Goal: Information Seeking & Learning: Compare options

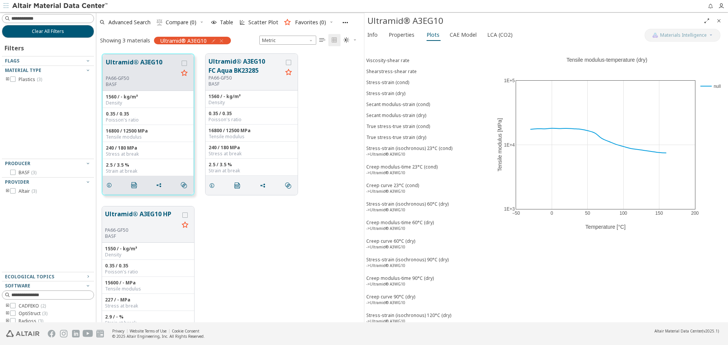
scroll to position [169, 0]
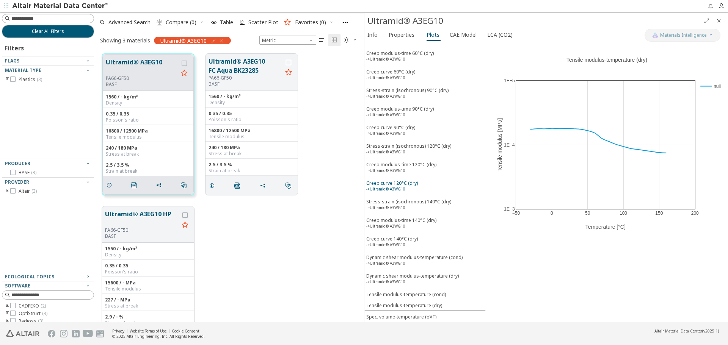
click at [416, 193] on div "Creep curve 120°C (dry) ->Ultramid® A3WG10" at bounding box center [392, 187] width 52 height 14
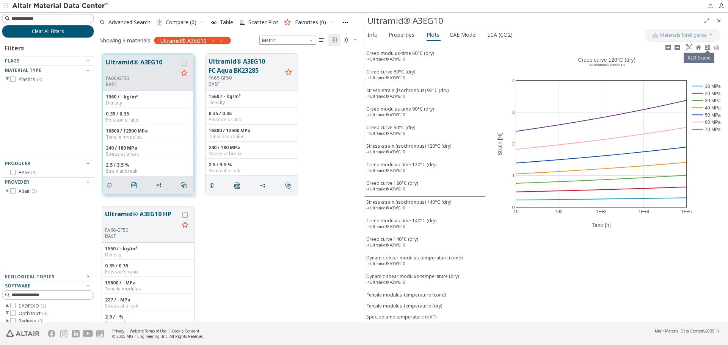
click at [706, 49] on icon at bounding box center [707, 47] width 5 height 6
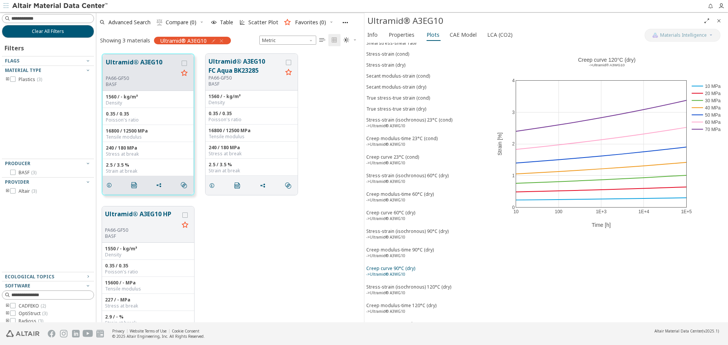
scroll to position [0, 0]
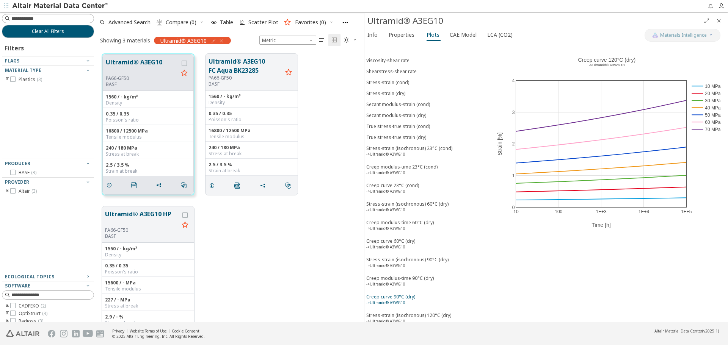
click at [418, 137] on div "True stress-true strain (dry)" at bounding box center [396, 137] width 60 height 6
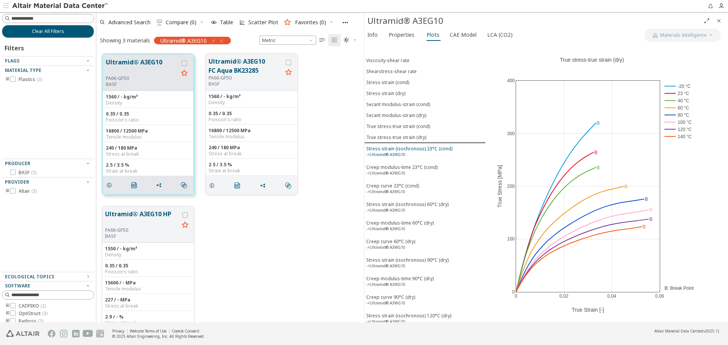
click at [411, 152] on div "Stress-strain (isochronous) 23°C (cond) ->Ultramid® A3WG10" at bounding box center [409, 153] width 86 height 14
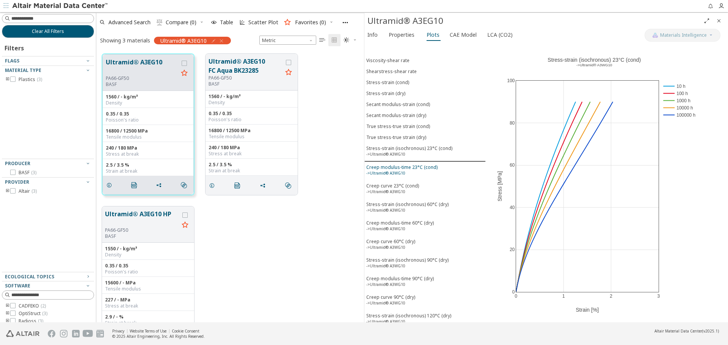
click at [410, 166] on div "Creep modulus-time 23°C (cond) ->Ultramid® A3WG10" at bounding box center [401, 171] width 71 height 14
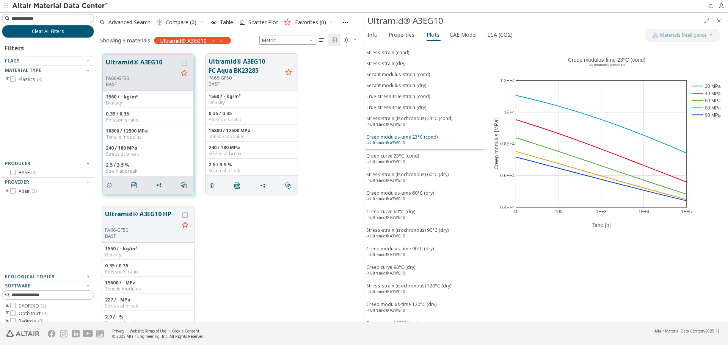
scroll to position [38, 0]
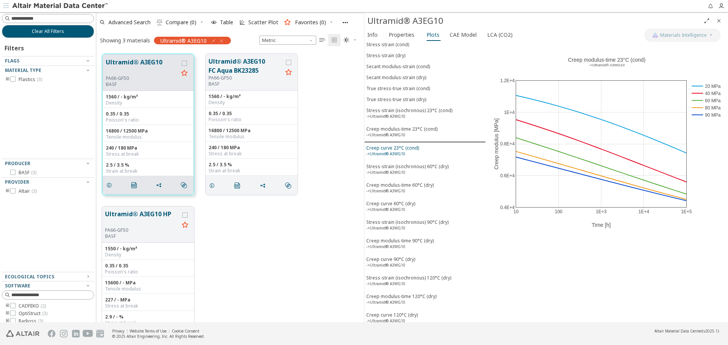
click at [401, 155] on sup "->Ultramid® A3WG10" at bounding box center [385, 153] width 39 height 5
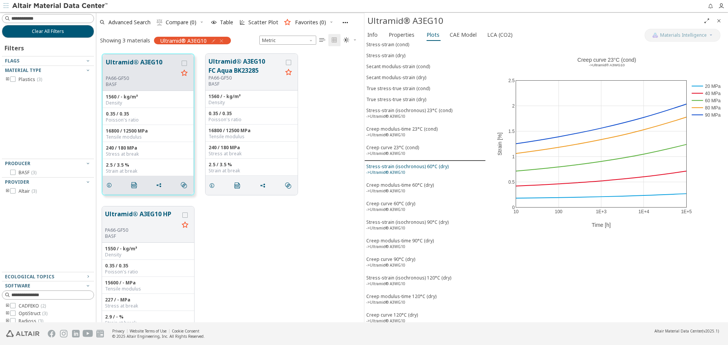
click at [400, 167] on div "Stress-strain (isochronous) 60°C (dry) ->Ultramid® A3WG10" at bounding box center [407, 170] width 82 height 14
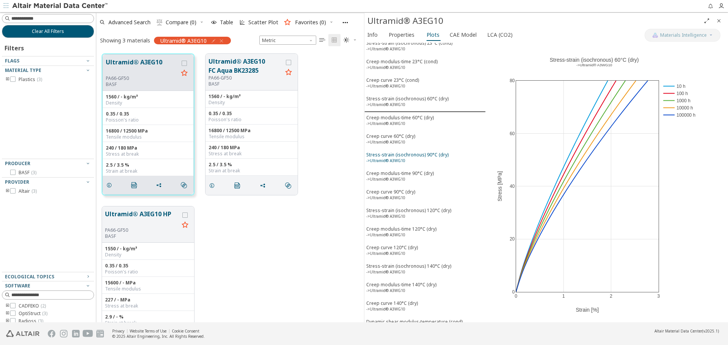
scroll to position [94, 0]
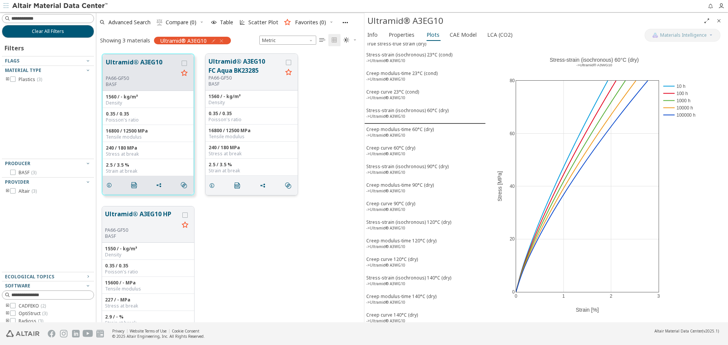
click at [248, 64] on button "Ultramid® A3EG10 FC Aqua BK23285" at bounding box center [246, 66] width 74 height 18
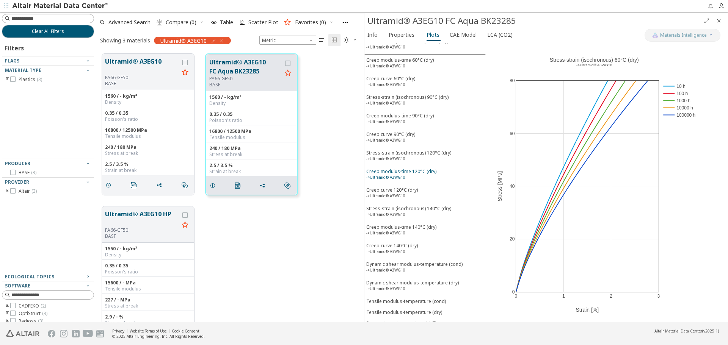
scroll to position [169, 0]
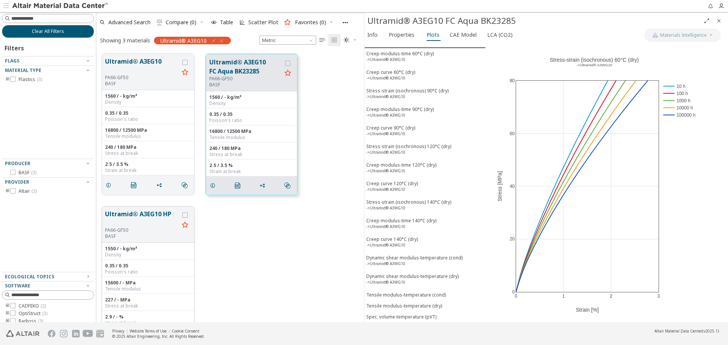
click at [133, 215] on button "Ultramid® A3EG10 HP" at bounding box center [142, 219] width 74 height 18
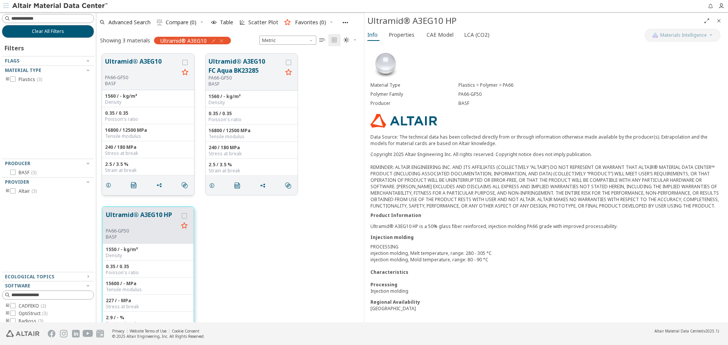
click at [151, 59] on button "Ultramid® A3EG10" at bounding box center [142, 66] width 74 height 18
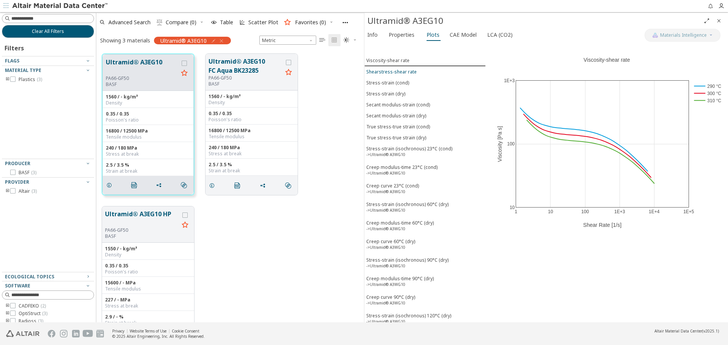
click at [396, 69] on div "Shearstress-shear rate" at bounding box center [391, 72] width 50 height 6
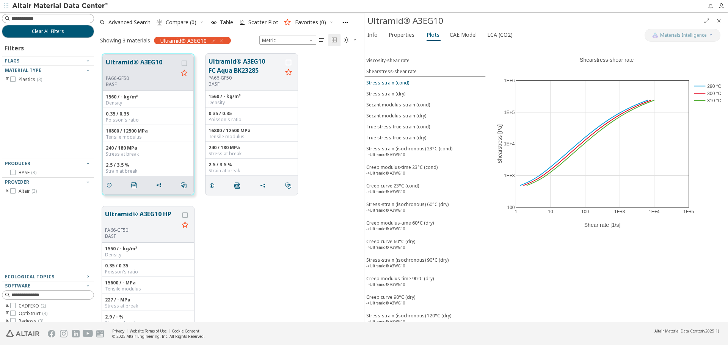
click at [395, 83] on div "Stress-strain (cond)" at bounding box center [387, 83] width 43 height 6
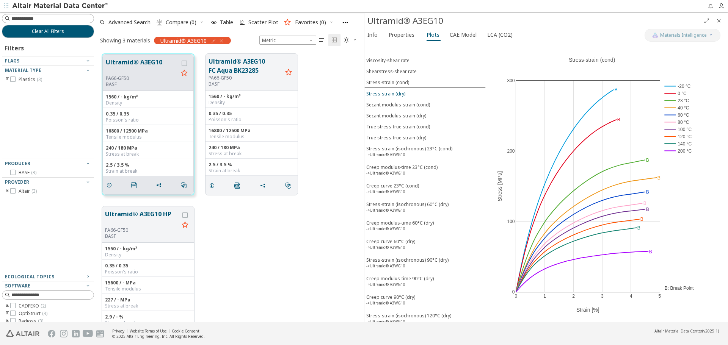
click at [392, 94] on div "Stress-strain (dry)" at bounding box center [385, 94] width 39 height 6
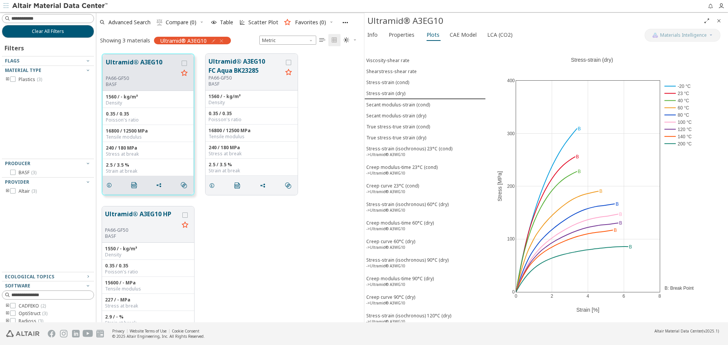
click at [717, 22] on icon "Close" at bounding box center [719, 21] width 6 height 6
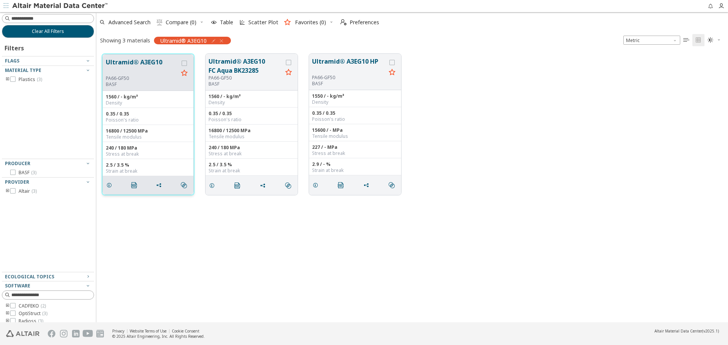
click at [148, 60] on button "Ultramid® A3EG10" at bounding box center [142, 67] width 72 height 18
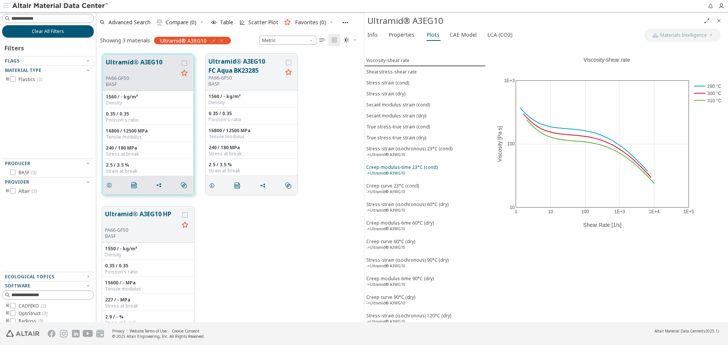
click at [411, 169] on div "Creep modulus-time 23°C (cond) ->Ultramid® A3WG10" at bounding box center [401, 171] width 71 height 14
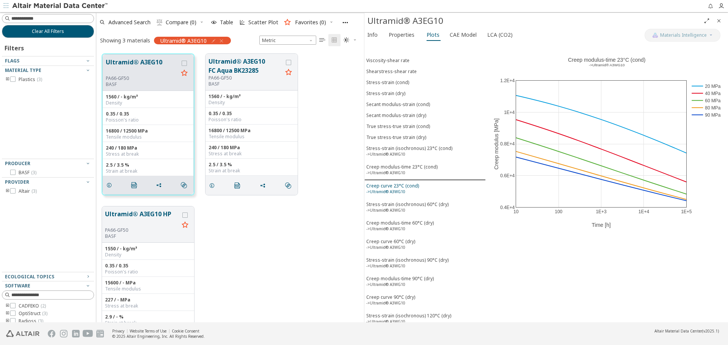
click at [405, 191] on div "Creep curve 23°C (cond) ->Ultramid® A3WG10" at bounding box center [392, 190] width 53 height 14
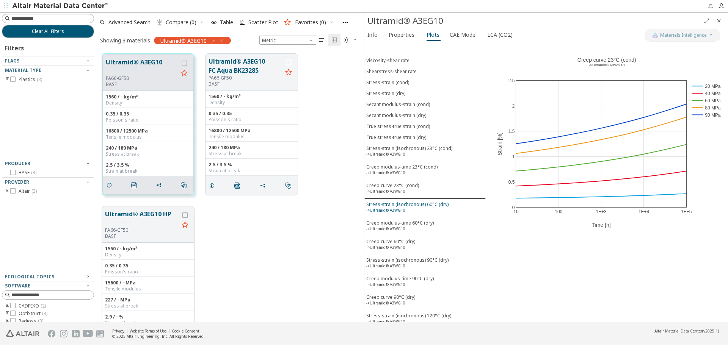
click at [398, 208] on sup "->Ultramid® A3WG10" at bounding box center [385, 210] width 39 height 5
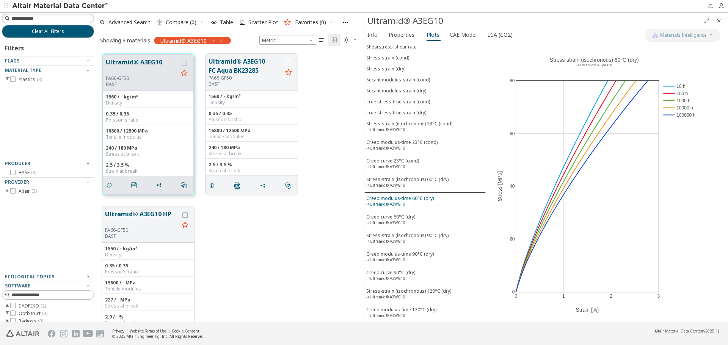
scroll to position [38, 0]
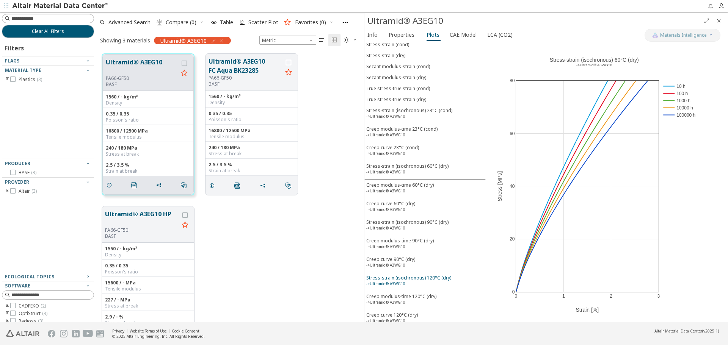
click at [406, 282] on div "Stress-strain (isochronous) 120°C (dry) ->Ultramid® A3WG10" at bounding box center [408, 282] width 85 height 14
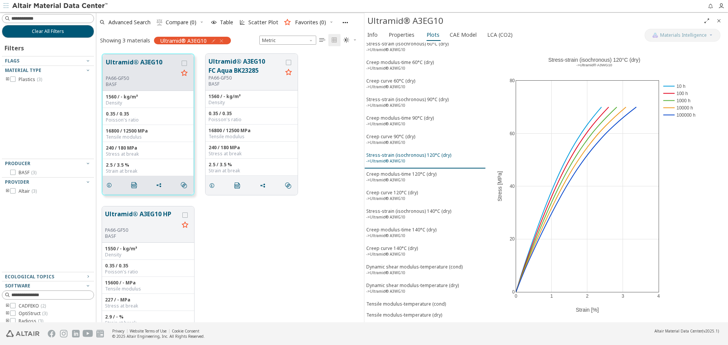
scroll to position [169, 0]
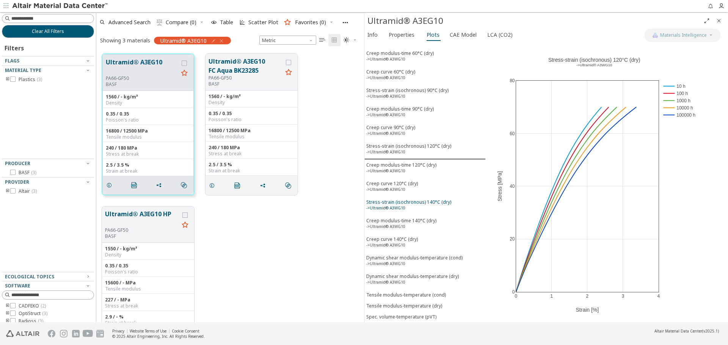
click at [439, 208] on div "Stress-strain (isochronous) 140°C (dry) ->Ultramid® A3WG10" at bounding box center [408, 206] width 85 height 14
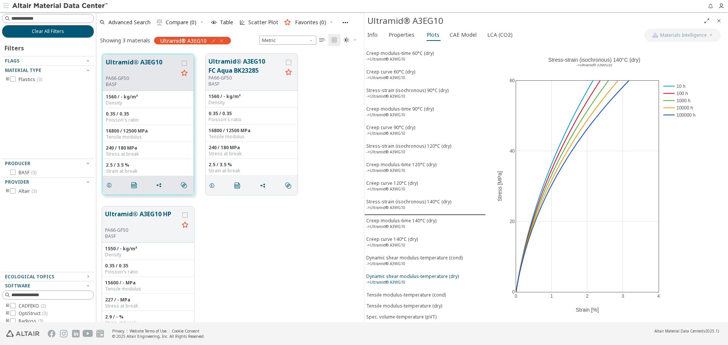
click at [428, 272] on button "Dynamic shear modulus-temperature (dry) ->Ultramid® A3WG10" at bounding box center [424, 280] width 121 height 19
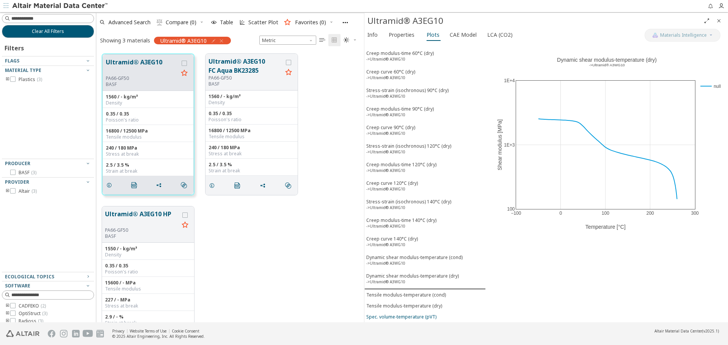
click at [429, 319] on div "Spec. volume-temperature (pVT)" at bounding box center [401, 317] width 70 height 6
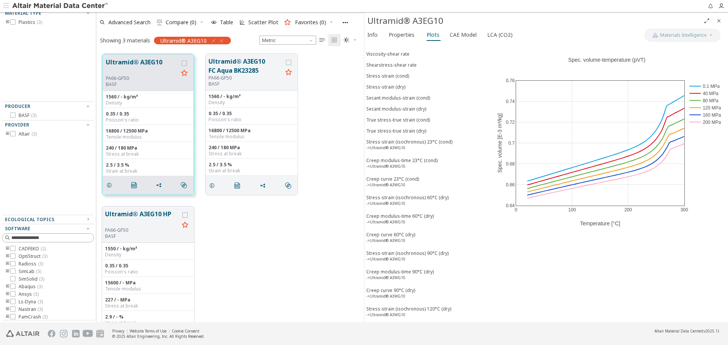
scroll to position [0, 0]
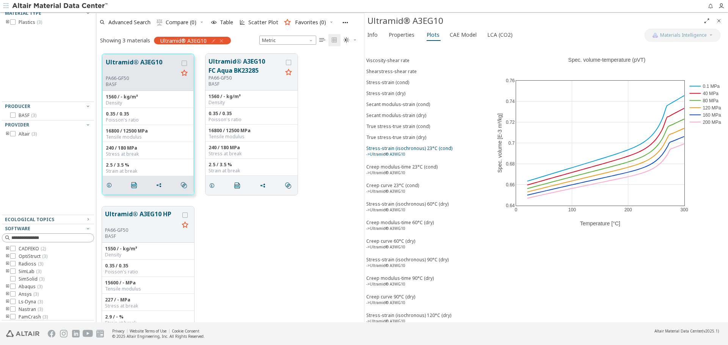
click at [436, 152] on div "Stress-strain (isochronous) 23°C (cond) ->Ultramid® A3WG10" at bounding box center [409, 152] width 86 height 14
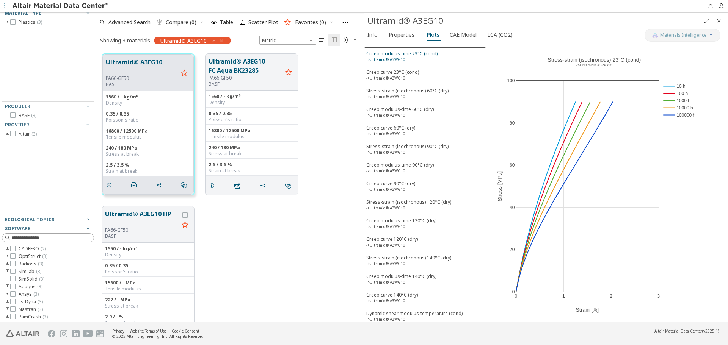
scroll to position [152, 0]
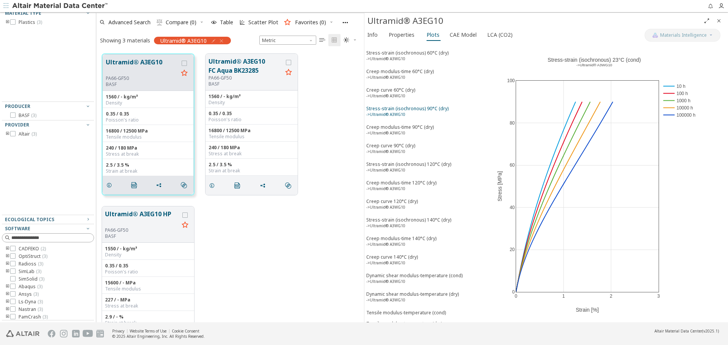
click at [437, 115] on div "Stress-strain (isochronous) 90°C (dry) ->Ultramid® A3WG10" at bounding box center [407, 112] width 82 height 14
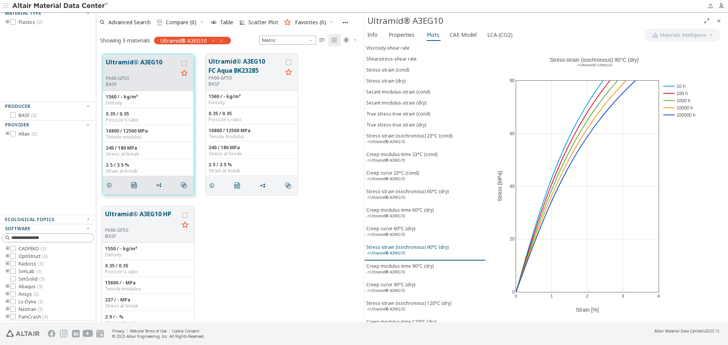
scroll to position [0, 0]
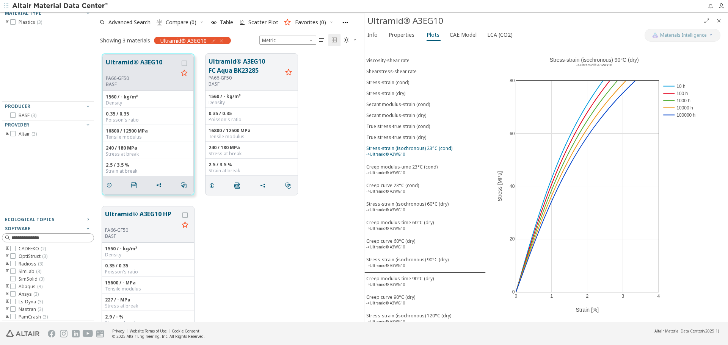
click at [424, 150] on div "Stress-strain (isochronous) 23°C (cond) ->Ultramid® A3WG10" at bounding box center [409, 152] width 86 height 14
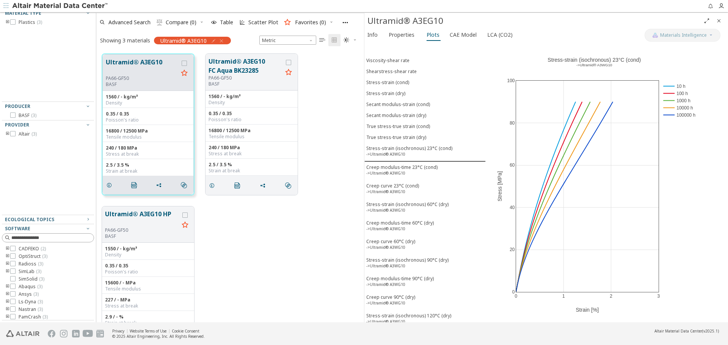
click at [719, 20] on icon "Close" at bounding box center [719, 21] width 6 height 6
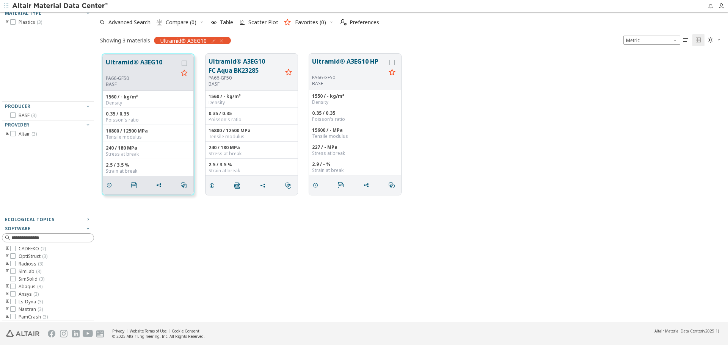
click at [607, 181] on div "Ultramid® A3EG10 PA66-GF50 BASF 1560 / - kg/m³ Density 0.35 / 0.35 Poisson's ra…" at bounding box center [412, 124] width 632 height 153
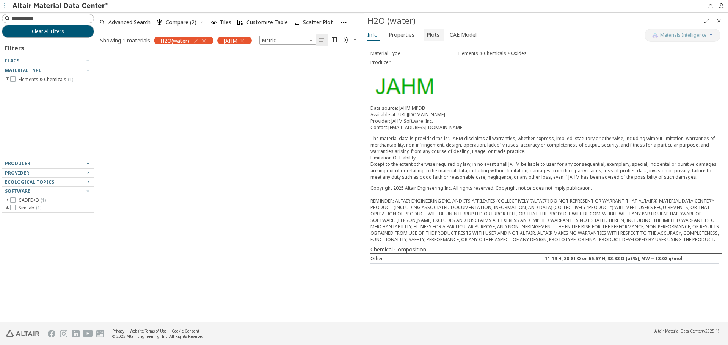
click at [429, 32] on span "Plots" at bounding box center [433, 35] width 13 height 12
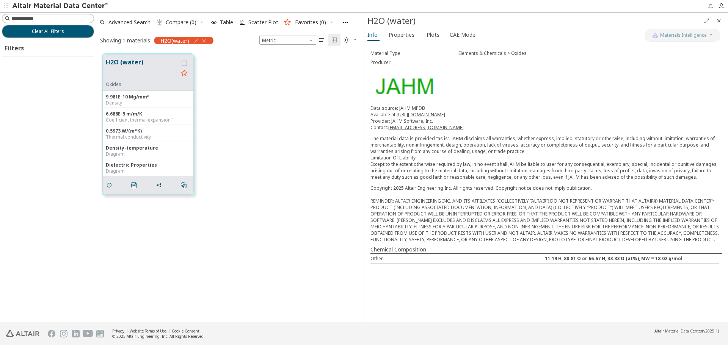
scroll to position [257, 262]
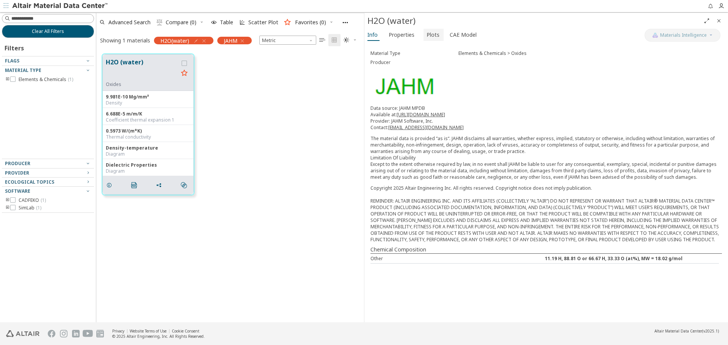
click at [437, 35] on span "Plots" at bounding box center [434, 35] width 14 height 12
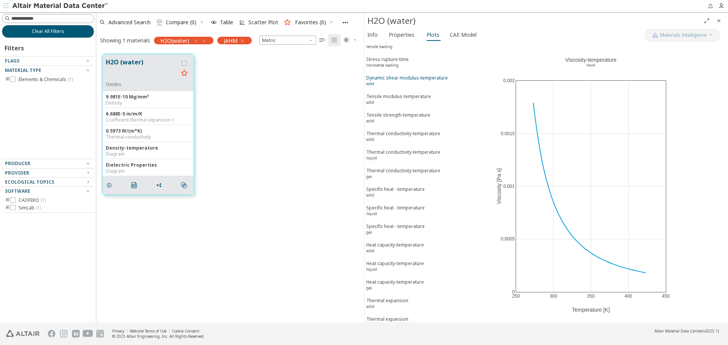
scroll to position [0, 0]
click at [399, 87] on div "Viscosity-temperature gas" at bounding box center [390, 83] width 48 height 14
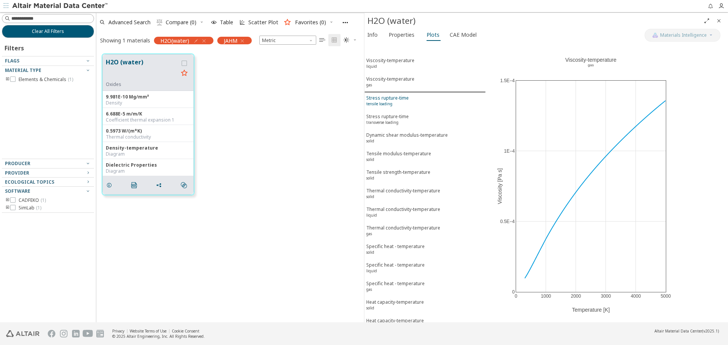
click at [398, 97] on div "Stress rupture-time tensile loading" at bounding box center [387, 102] width 42 height 14
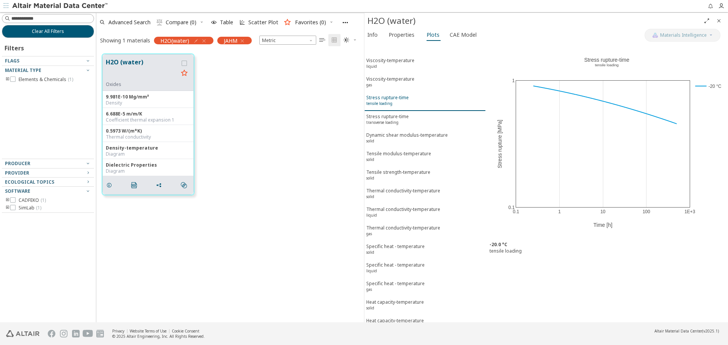
click at [395, 109] on button "Stress rupture-time tensile loading" at bounding box center [424, 101] width 121 height 19
click at [399, 122] on sup "transverse loading" at bounding box center [382, 122] width 32 height 5
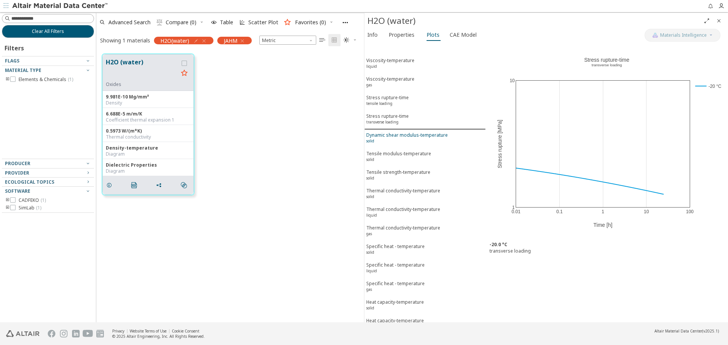
click at [403, 135] on div "Dynamic shear modulus-temperature solid" at bounding box center [407, 139] width 82 height 14
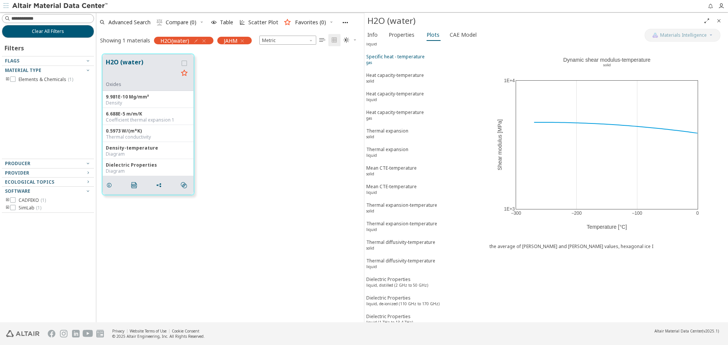
scroll to position [228, 0]
click at [395, 157] on div "Thermal expansion liquid" at bounding box center [387, 153] width 42 height 14
click at [398, 134] on div "Thermal expansion solid" at bounding box center [387, 134] width 42 height 14
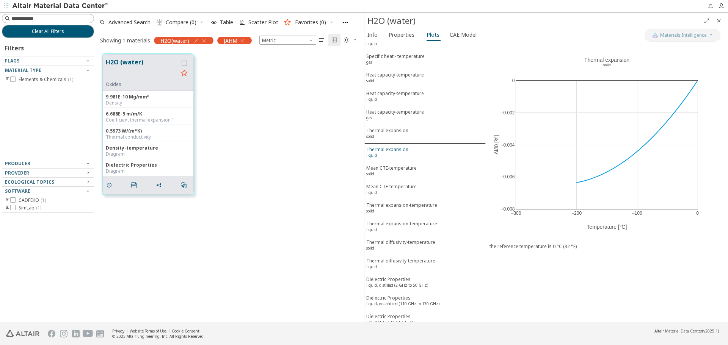
click at [394, 144] on button "Thermal expansion liquid" at bounding box center [424, 153] width 121 height 19
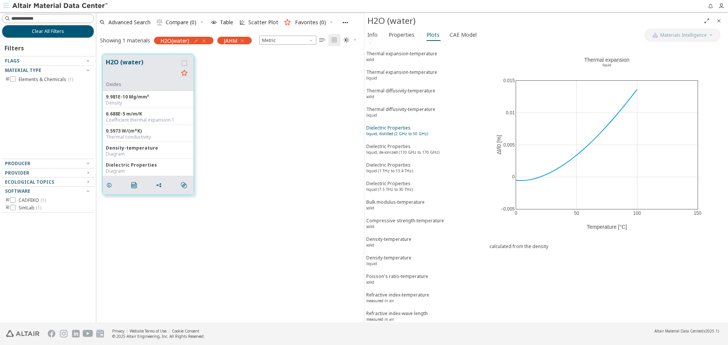
click at [403, 130] on div "Dielectric Properties liquid, distilled (2 GHz to 50 GHz)" at bounding box center [397, 132] width 62 height 14
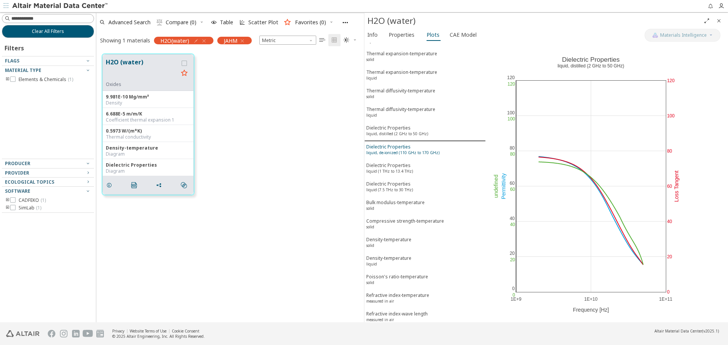
click at [408, 146] on div "Dielectric Properties liquid, de-ionized (110 GHz to 170 GHz)" at bounding box center [402, 151] width 73 height 14
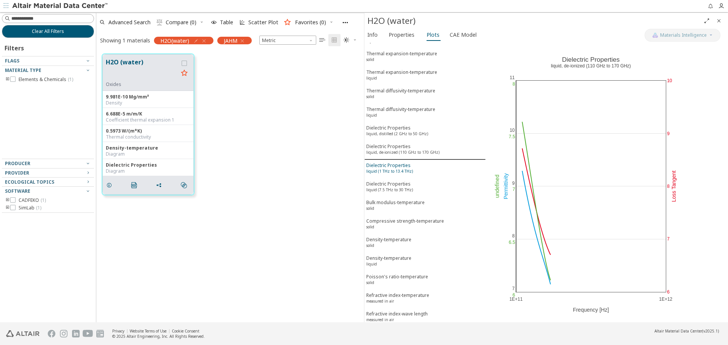
click at [417, 164] on span "Dielectric Properties liquid (1 THz to 13.4 THz)" at bounding box center [425, 169] width 118 height 14
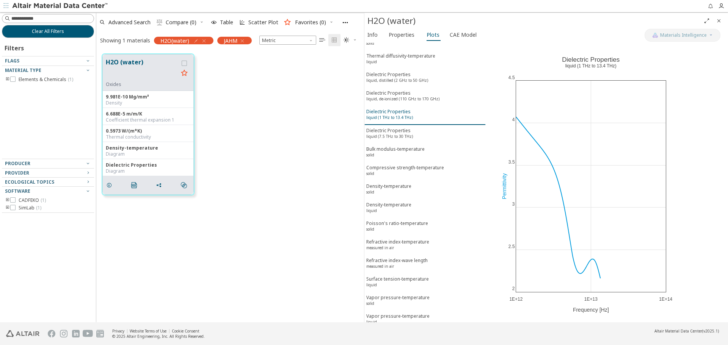
scroll to position [439, 0]
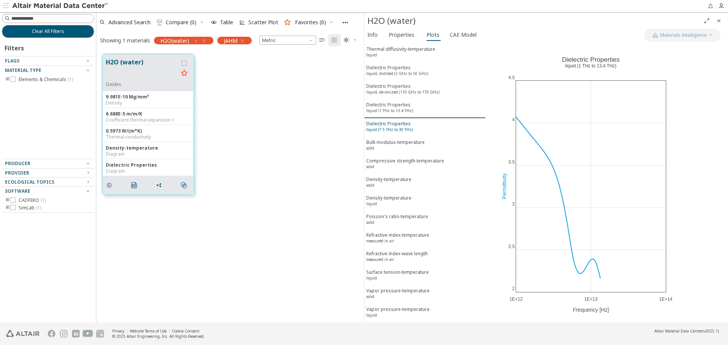
click at [405, 126] on div "Dielectric Properties liquid (7.5 THz to 30 THz)" at bounding box center [389, 128] width 47 height 14
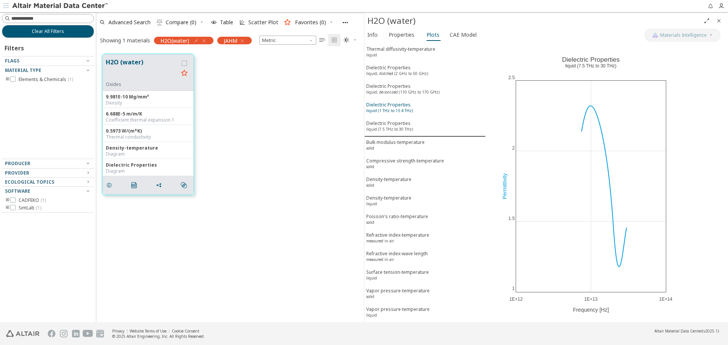
click at [411, 113] on span "Dielectric Properties liquid (1 THz to 13.4 THz)" at bounding box center [425, 109] width 118 height 14
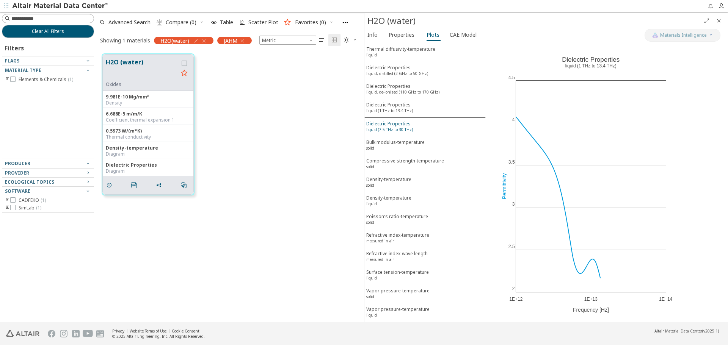
click at [405, 128] on sup "liquid (7.5 THz to 30 THz)" at bounding box center [389, 129] width 47 height 5
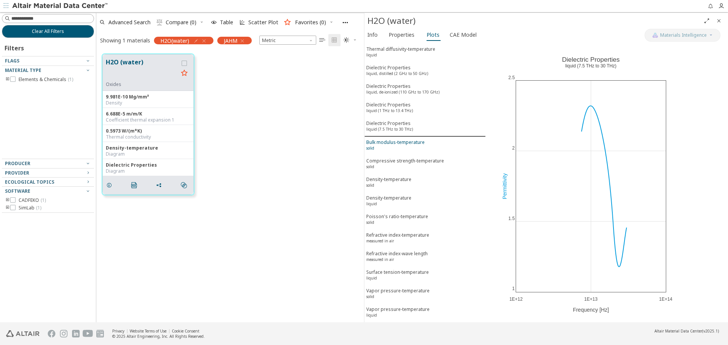
click at [407, 148] on div "Bulk modulus-temperature solid" at bounding box center [395, 146] width 58 height 14
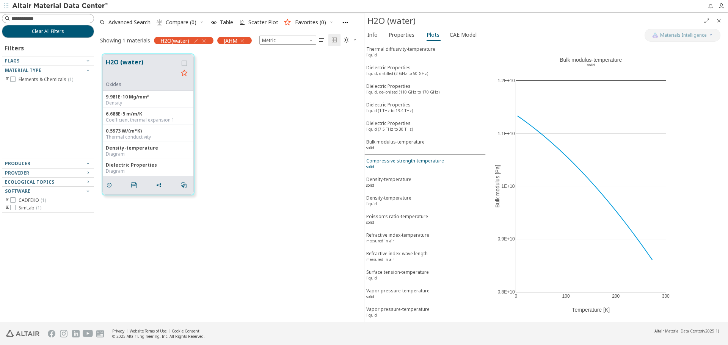
click at [413, 160] on div "Compressive strength-temperature solid" at bounding box center [405, 165] width 78 height 14
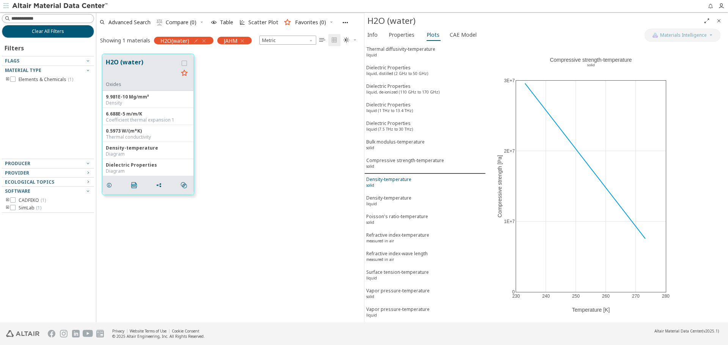
click at [402, 178] on div "Density-temperature solid" at bounding box center [388, 183] width 45 height 14
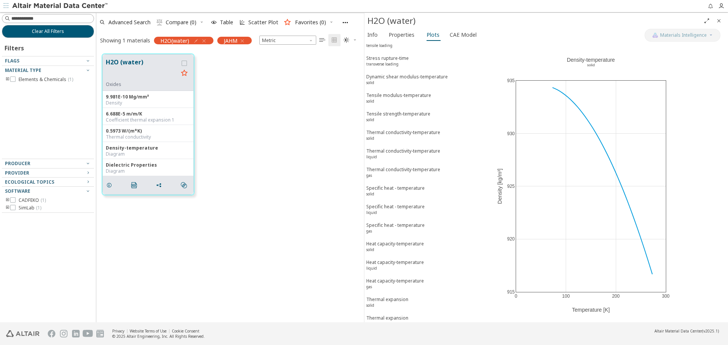
scroll to position [0, 0]
click at [329, 199] on div "H2O (water) Oxides 9.981E-10 Mg/mm³ Density 6.688E-5 m/m/K Coefficient thermal …" at bounding box center [230, 124] width 268 height 153
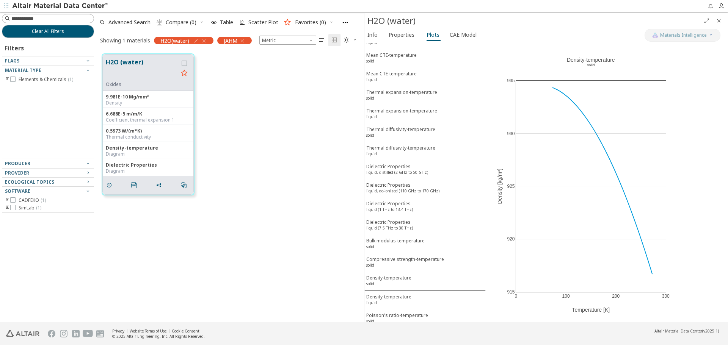
scroll to position [341, 0]
click at [197, 40] on icon "button" at bounding box center [196, 41] width 6 height 6
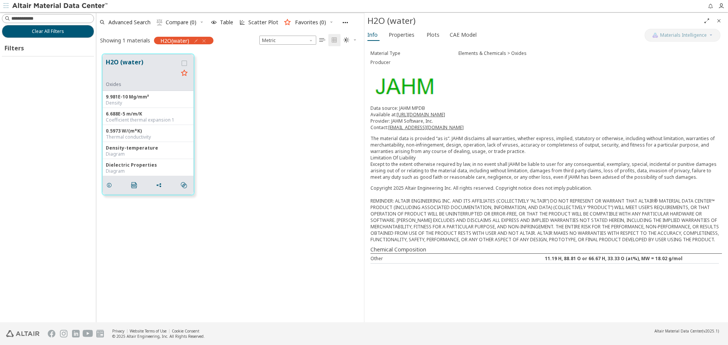
scroll to position [257, 262]
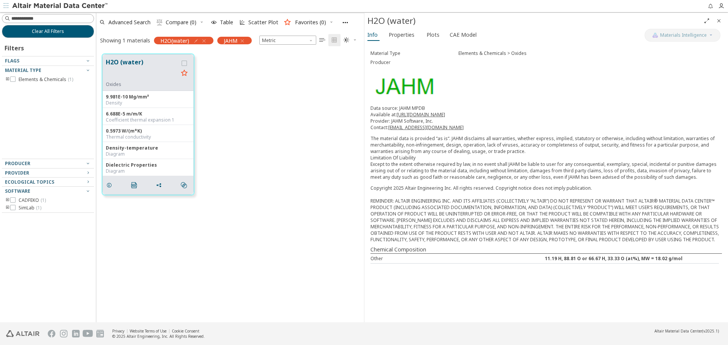
click at [716, 23] on icon "Close" at bounding box center [719, 21] width 6 height 6
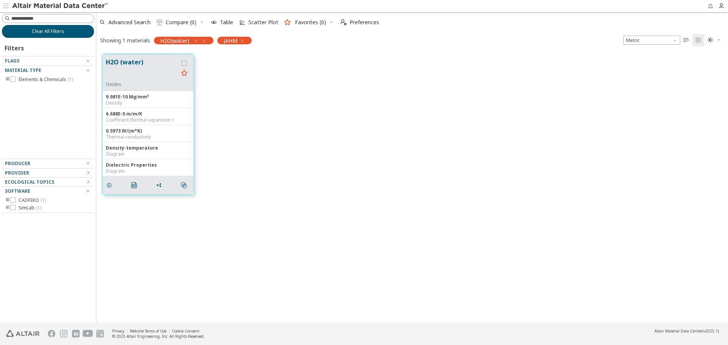
click at [72, 32] on button "Clear All Filters" at bounding box center [48, 31] width 92 height 13
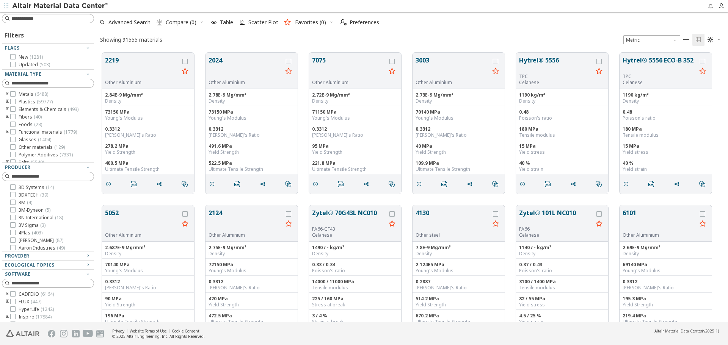
scroll to position [270, 626]
click at [74, 20] on input at bounding box center [52, 19] width 82 height 8
type input "***"
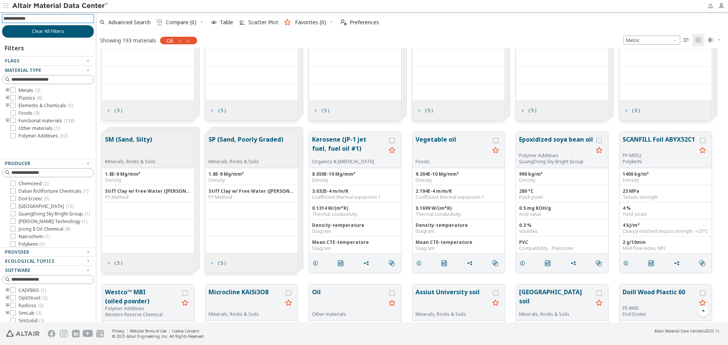
scroll to position [265, 0]
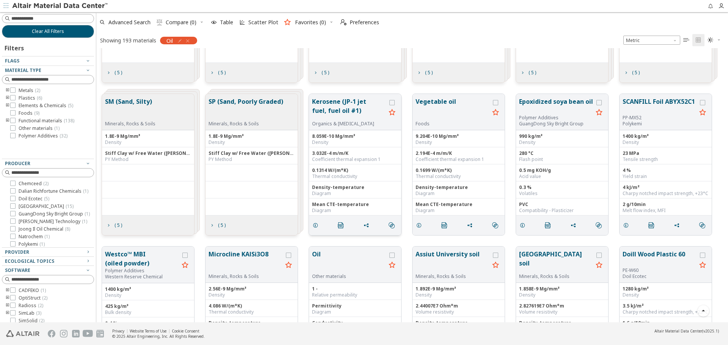
click at [348, 112] on button "Kerosene (JP-1 jet fuel, fuel oil #1)" at bounding box center [349, 109] width 74 height 24
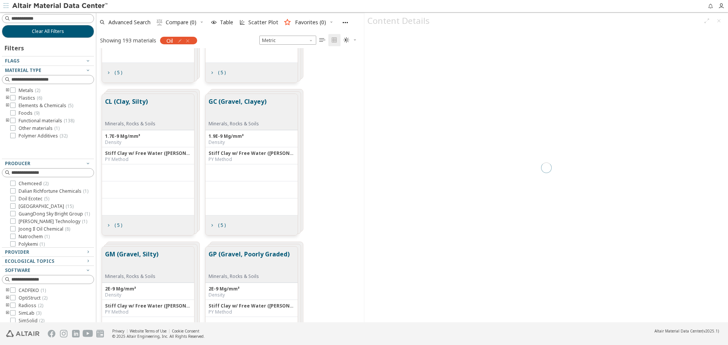
scroll to position [950, 0]
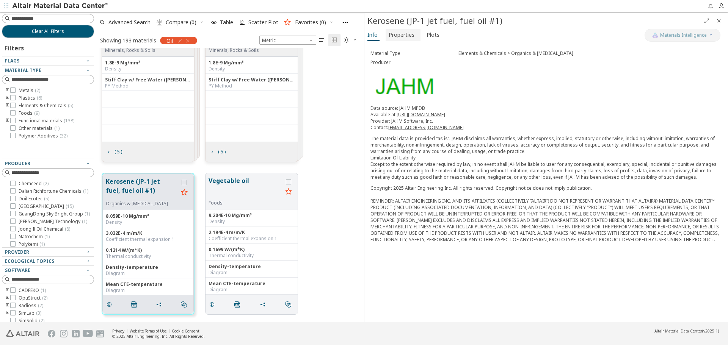
click at [397, 35] on span "Properties" at bounding box center [402, 35] width 26 height 12
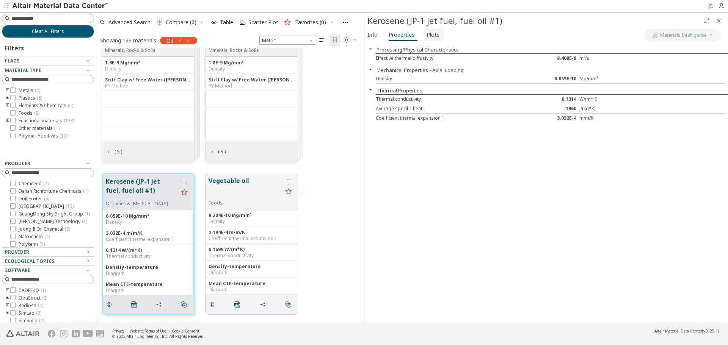
click at [427, 35] on span "Plots" at bounding box center [433, 35] width 13 height 12
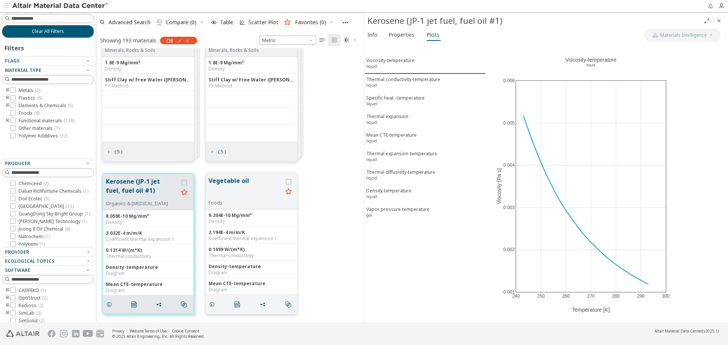
scroll to position [988, 0]
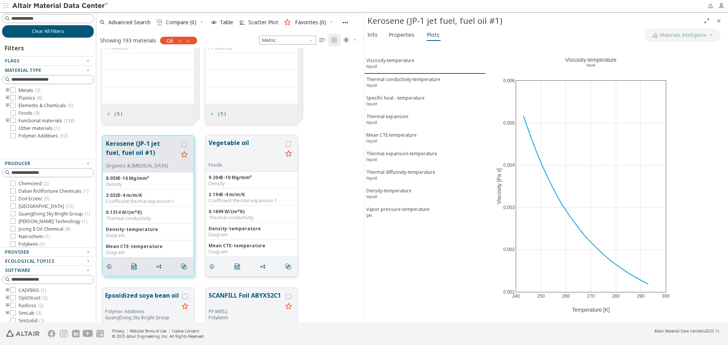
click at [228, 153] on button "Vegetable oil" at bounding box center [246, 150] width 74 height 24
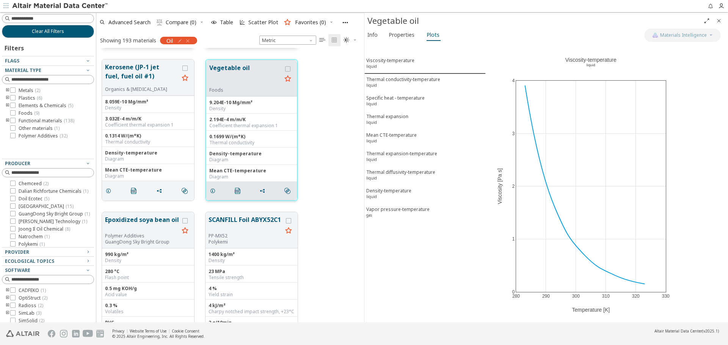
scroll to position [1102, 0]
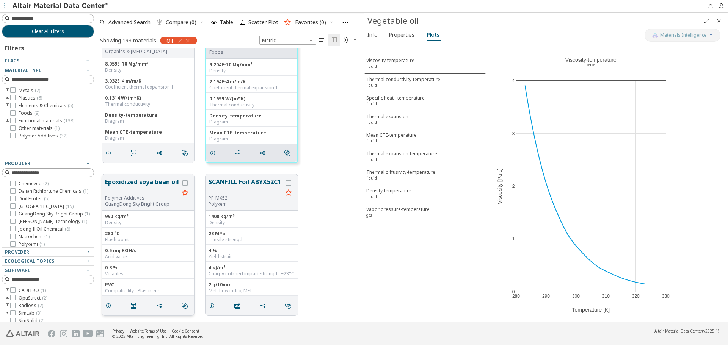
click at [138, 190] on button "Epoxidized soya bean oil" at bounding box center [142, 186] width 74 height 18
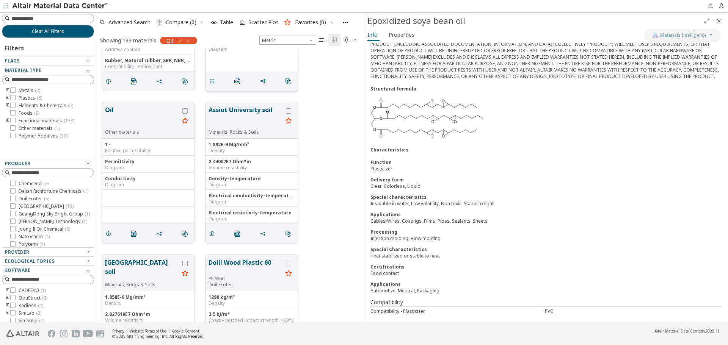
scroll to position [1481, 0]
click at [243, 113] on button "Assiut University soil" at bounding box center [246, 116] width 74 height 24
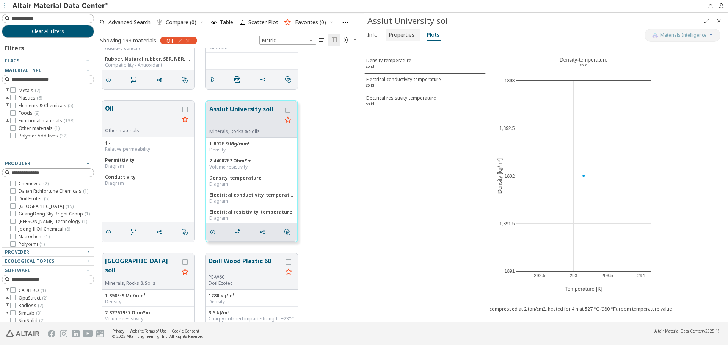
click at [408, 39] on span "Properties" at bounding box center [402, 35] width 26 height 12
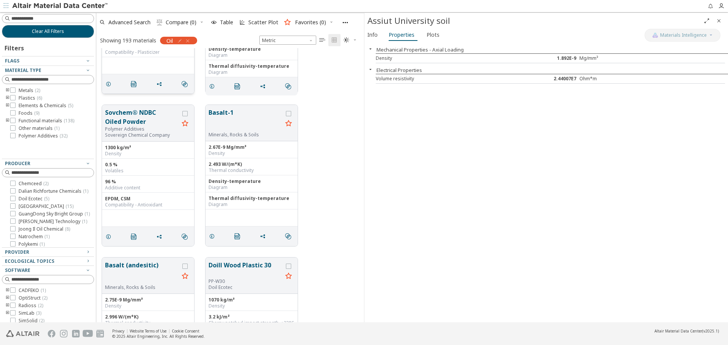
scroll to position [1936, 0]
click at [55, 251] on div "Provider" at bounding box center [45, 253] width 80 height 6
click at [24, 269] on span "JAHM ( 94 )" at bounding box center [29, 269] width 21 height 6
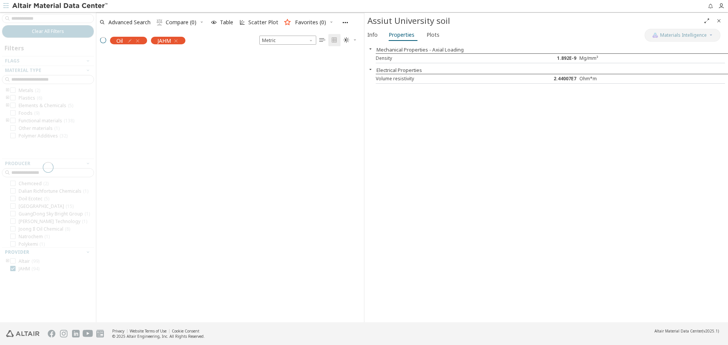
click at [720, 20] on icon "Close" at bounding box center [719, 21] width 6 height 6
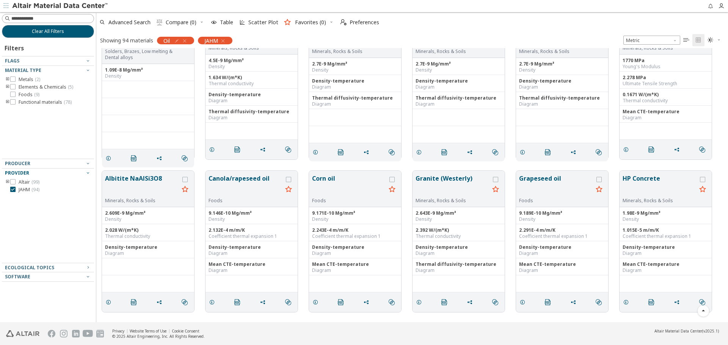
scroll to position [417, 0]
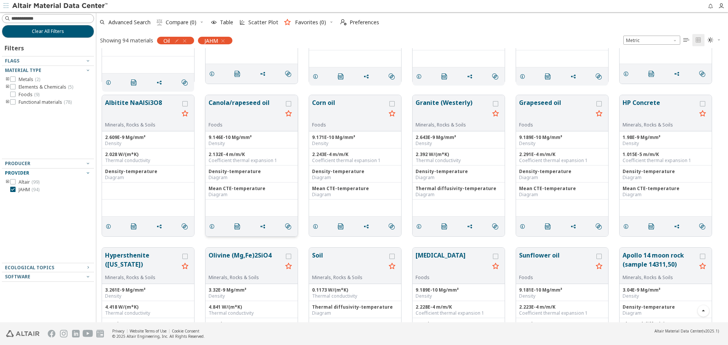
click at [248, 105] on button "Canola/rapeseed oil" at bounding box center [246, 110] width 74 height 24
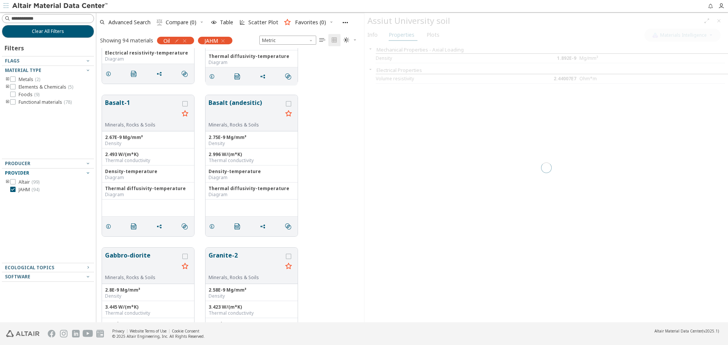
scroll to position [1256, 0]
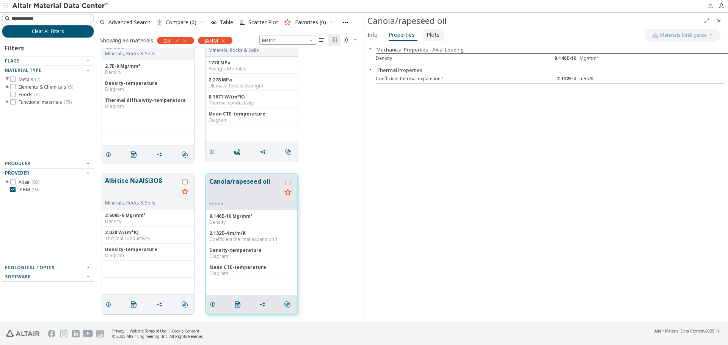
click at [427, 34] on span "Plots" at bounding box center [433, 35] width 13 height 12
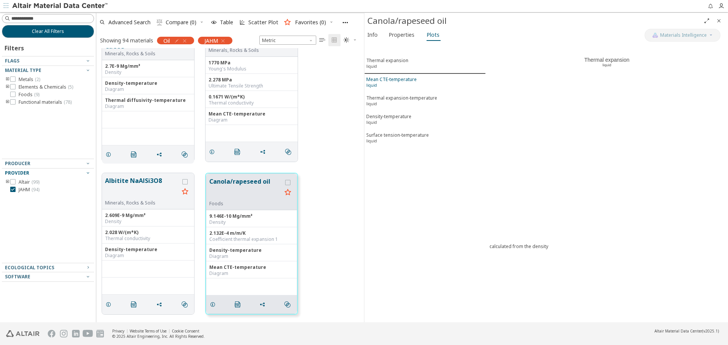
click at [394, 83] on div "Mean CTE-temperature liquid" at bounding box center [391, 83] width 50 height 14
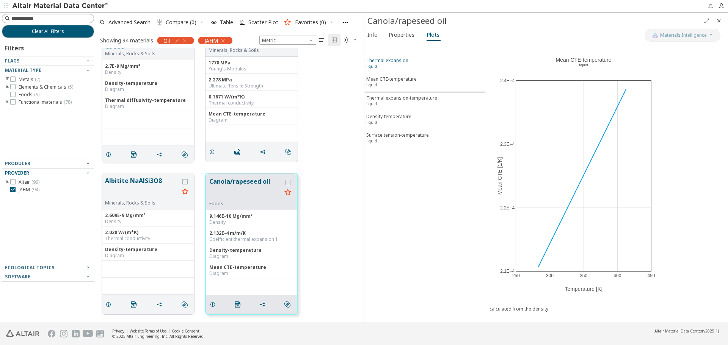
click at [397, 66] on div "Thermal expansion liquid" at bounding box center [387, 64] width 42 height 14
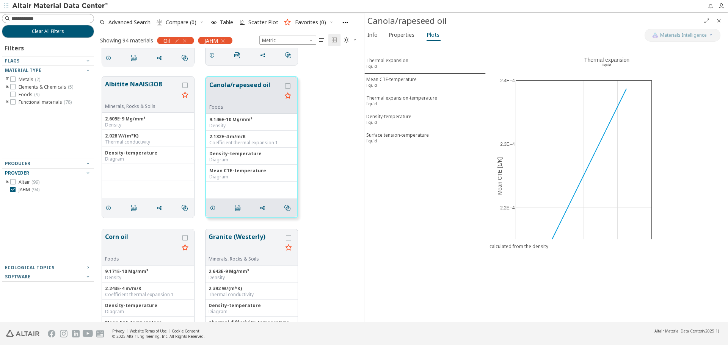
scroll to position [1370, 0]
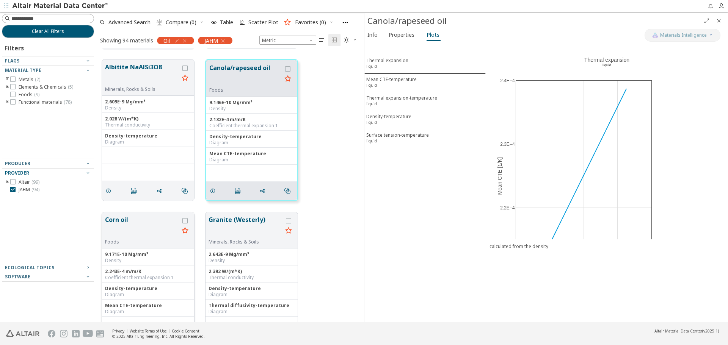
click at [126, 227] on button "Corn oil" at bounding box center [142, 227] width 74 height 24
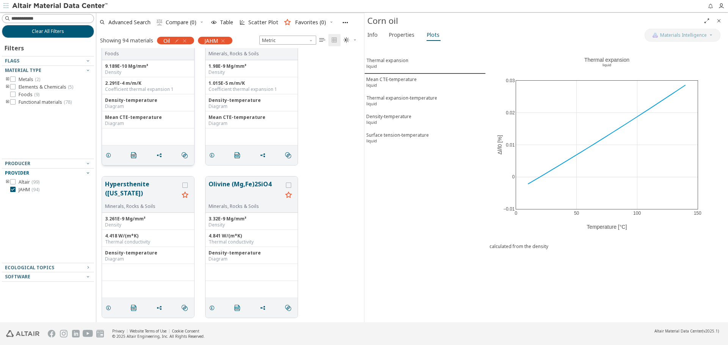
scroll to position [1673, 0]
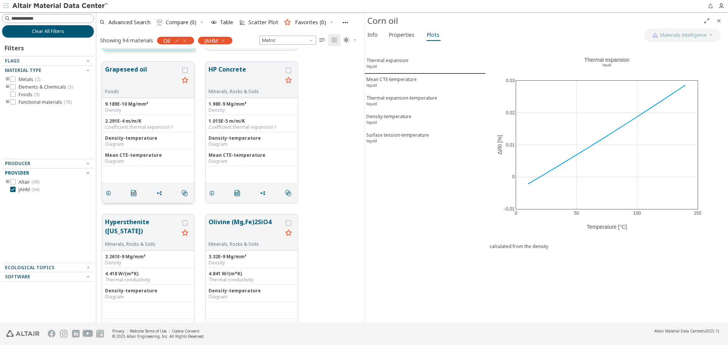
click at [144, 67] on button "Grapeseed oil" at bounding box center [142, 77] width 74 height 24
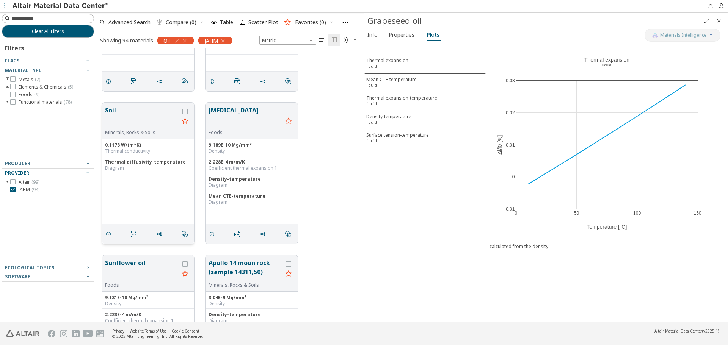
scroll to position [1976, 0]
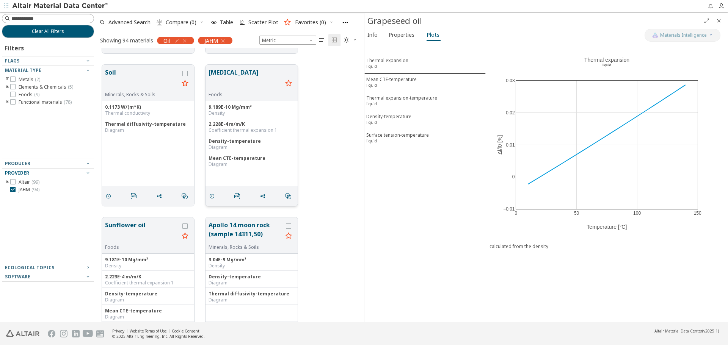
click at [225, 80] on button "[MEDICAL_DATA]" at bounding box center [246, 80] width 74 height 24
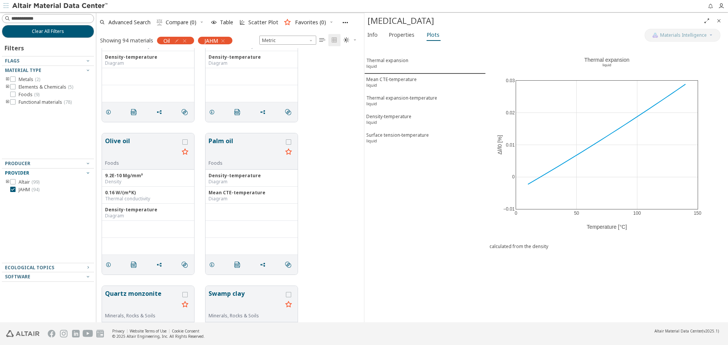
scroll to position [4213, 0]
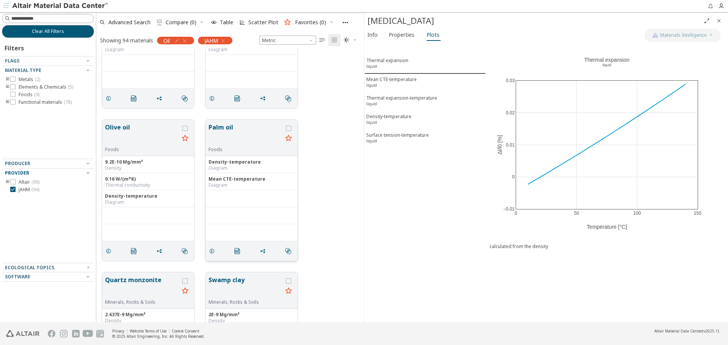
click at [226, 130] on button "Palm oil" at bounding box center [246, 135] width 74 height 24
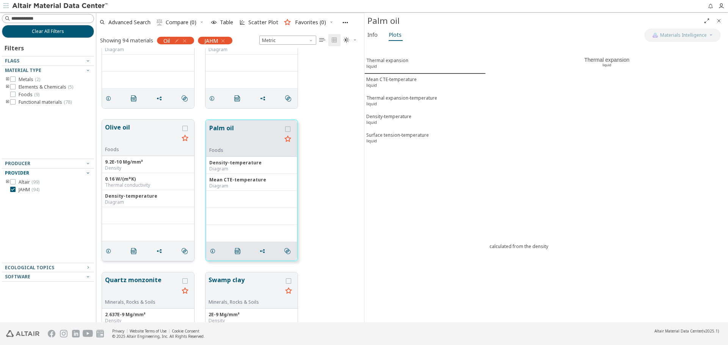
click at [117, 127] on button "Olive oil" at bounding box center [142, 135] width 74 height 24
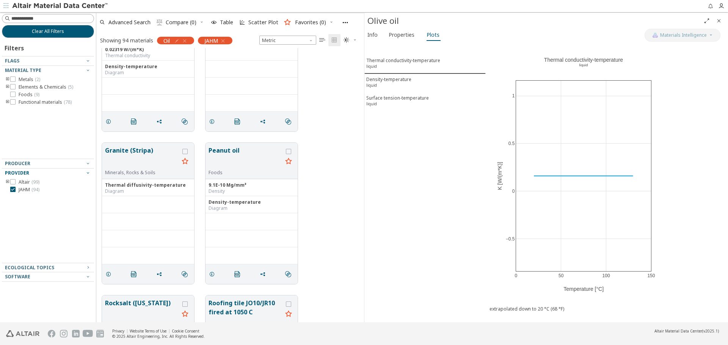
scroll to position [6677, 0]
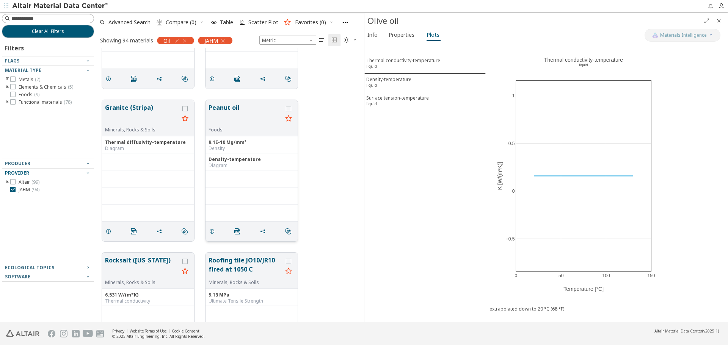
click at [212, 106] on button "Peanut oil" at bounding box center [246, 115] width 74 height 24
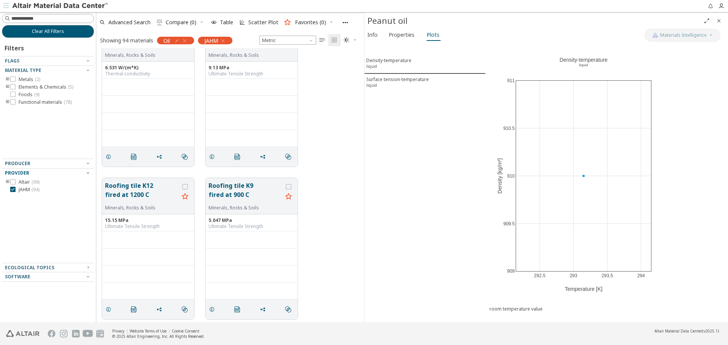
scroll to position [6908, 0]
click at [718, 19] on icon "Close" at bounding box center [719, 21] width 6 height 6
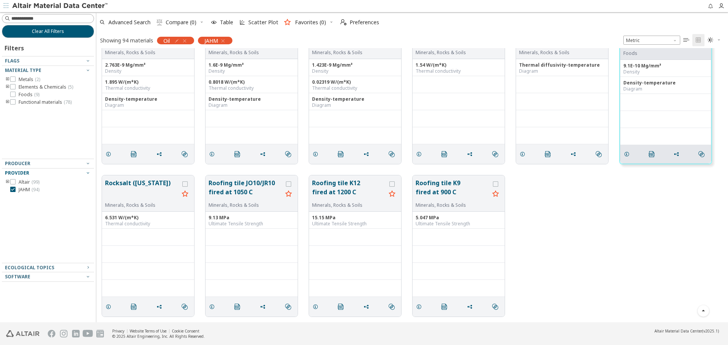
scroll to position [2170, 0]
click at [75, 34] on button "Clear All Filters" at bounding box center [48, 31] width 92 height 13
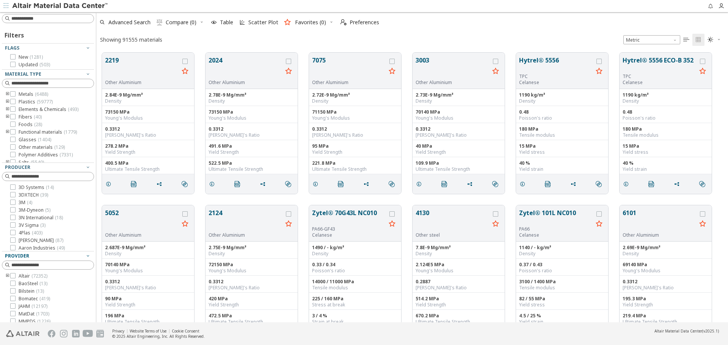
scroll to position [270, 626]
click at [80, 21] on input at bounding box center [48, 18] width 91 height 8
type input "****"
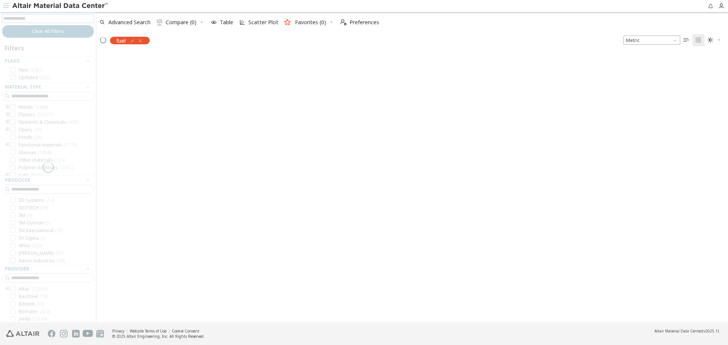
scroll to position [269, 626]
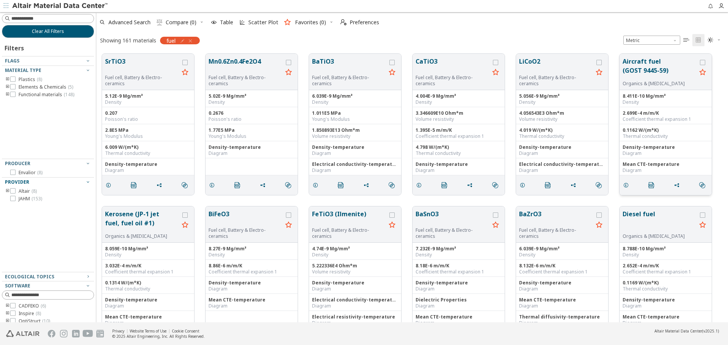
click at [624, 66] on button "Aircraft fuel (GOST 9445-59)" at bounding box center [660, 69] width 74 height 24
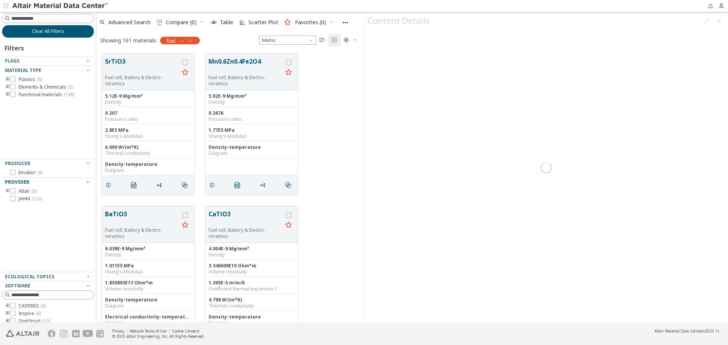
scroll to position [186, 0]
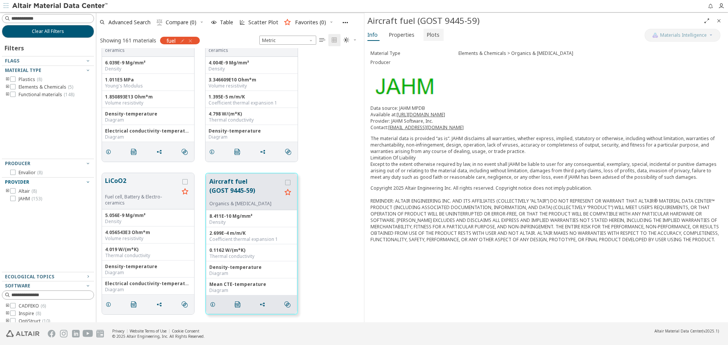
click at [434, 31] on span "Plots" at bounding box center [433, 35] width 13 height 12
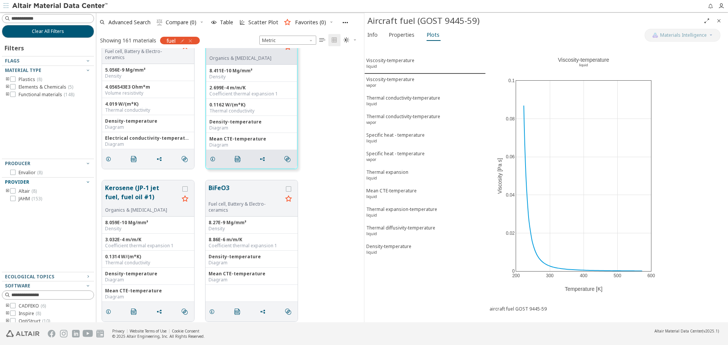
scroll to position [376, 0]
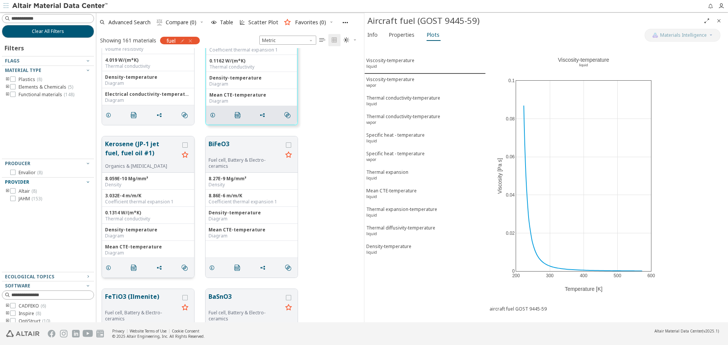
click at [146, 155] on button "Kerosene (JP-1 jet fuel, fuel oil #1)" at bounding box center [142, 152] width 74 height 24
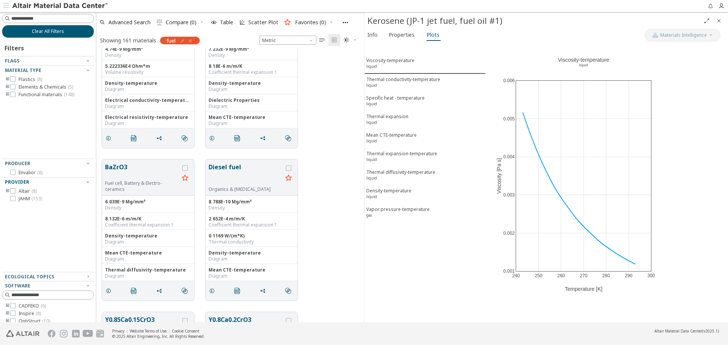
scroll to position [679, 0]
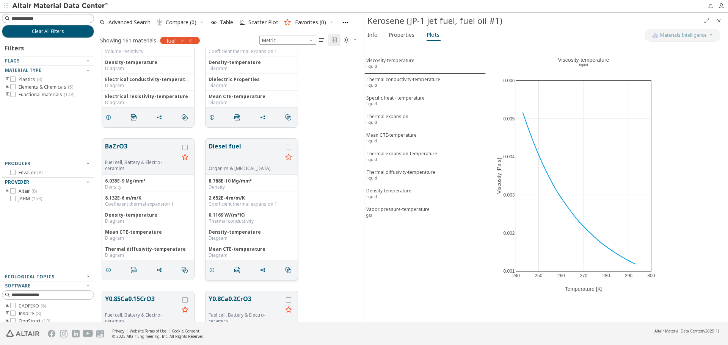
click at [220, 148] on button "Diesel fuel" at bounding box center [246, 154] width 74 height 24
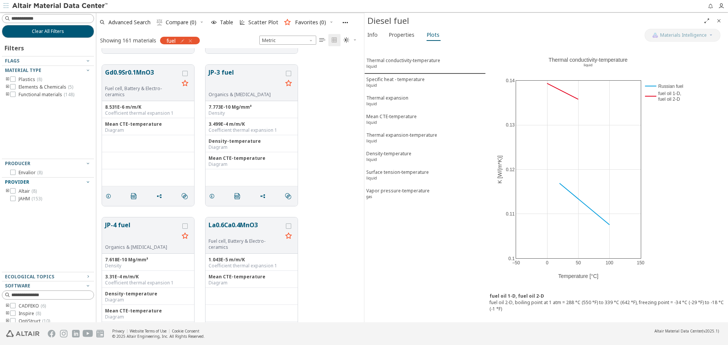
scroll to position [6064, 0]
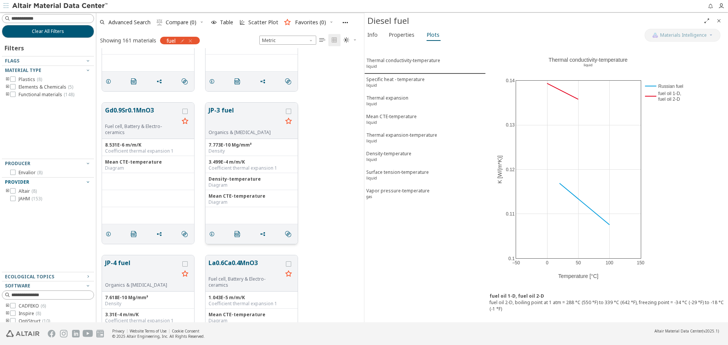
click at [231, 110] on button "JP-3 fuel" at bounding box center [246, 118] width 74 height 24
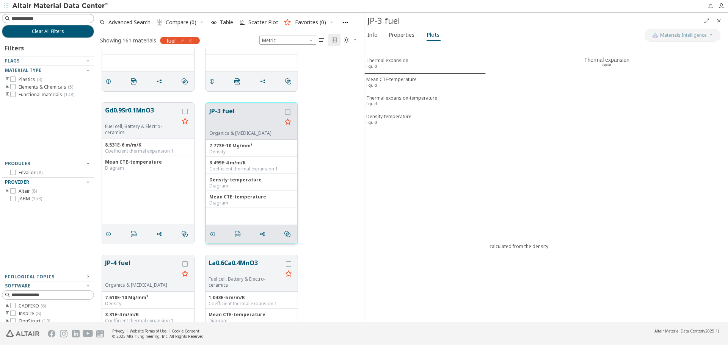
scroll to position [6101, 0]
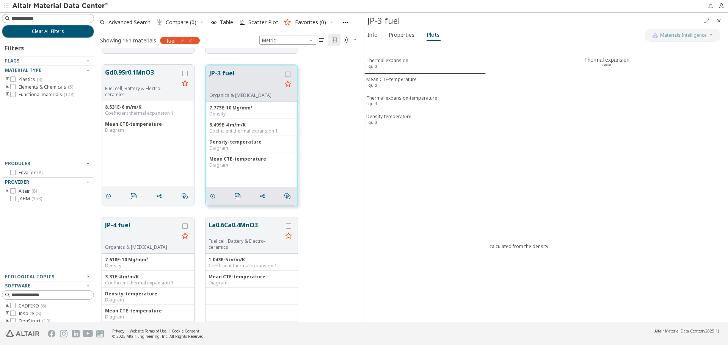
click at [132, 228] on button "JP-4 fuel" at bounding box center [142, 233] width 74 height 24
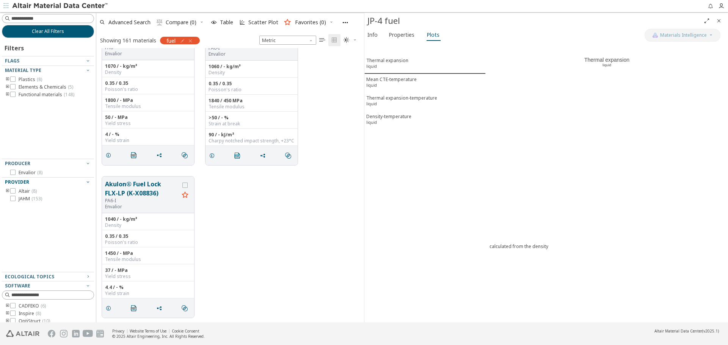
scroll to position [12103, 0]
click at [68, 35] on button "Clear All Filters" at bounding box center [48, 31] width 92 height 13
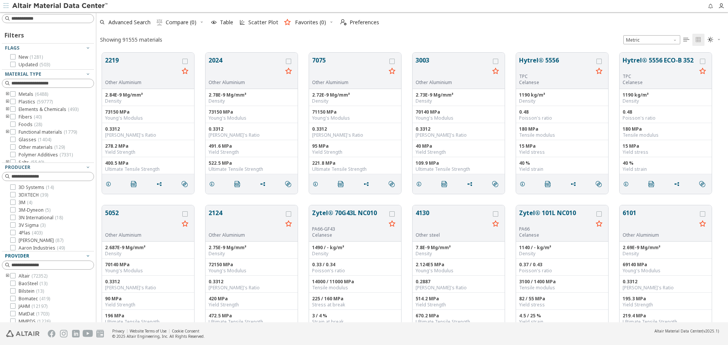
scroll to position [270, 626]
click at [74, 22] on input at bounding box center [52, 19] width 82 height 8
type input "******"
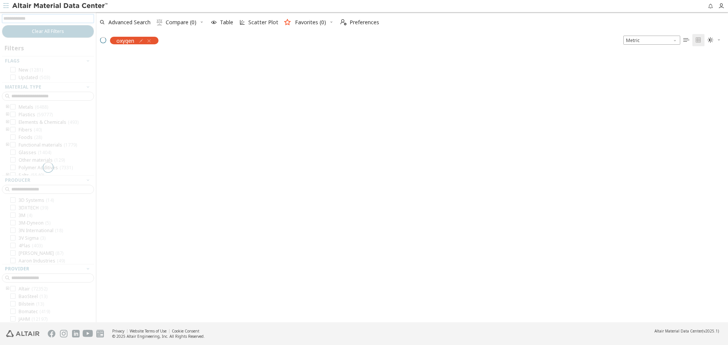
scroll to position [269, 626]
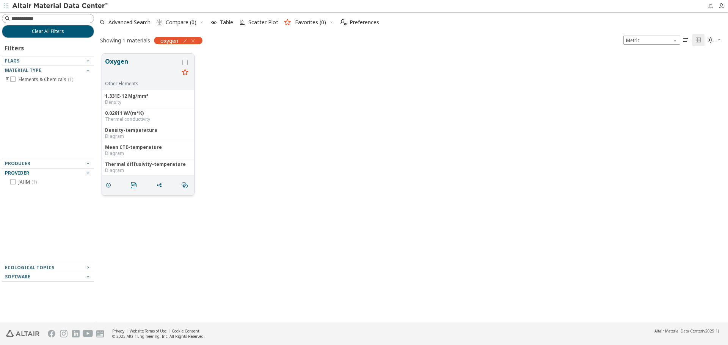
click at [137, 67] on button "Oxygen" at bounding box center [142, 69] width 74 height 24
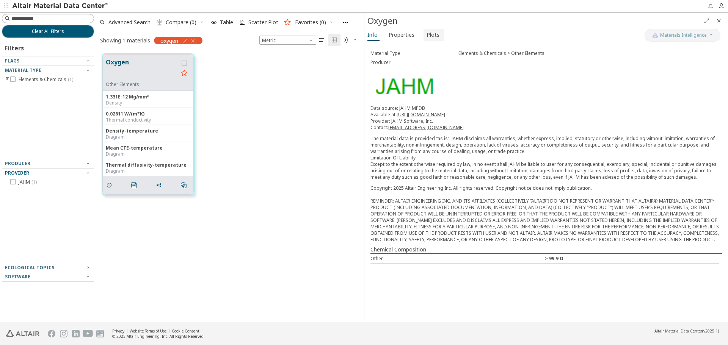
click at [435, 38] on span "Plots" at bounding box center [433, 35] width 13 height 12
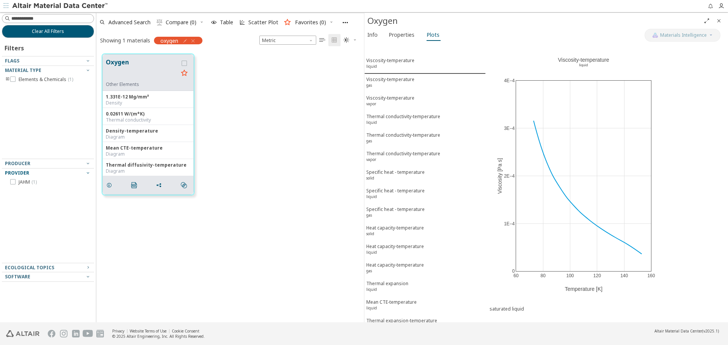
click at [718, 20] on icon "Close" at bounding box center [719, 21] width 6 height 6
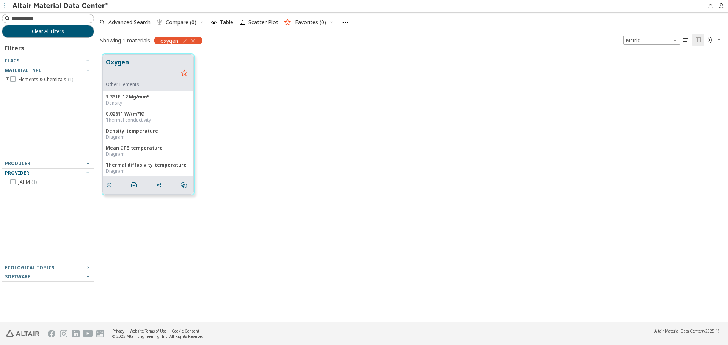
scroll to position [269, 626]
click at [185, 42] on icon "button" at bounding box center [185, 41] width 6 height 6
drag, startPoint x: 162, startPoint y: 57, endPoint x: 116, endPoint y: 64, distance: 45.6
click at [116, 64] on body "Feedback Clear All Filters Filters Flags Material Type Elements & Chemicals ( 1…" at bounding box center [364, 172] width 728 height 345
type input "*****"
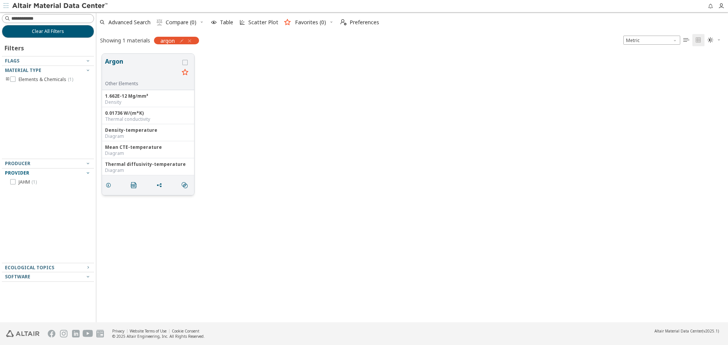
click at [124, 66] on button "Argon" at bounding box center [142, 69] width 74 height 24
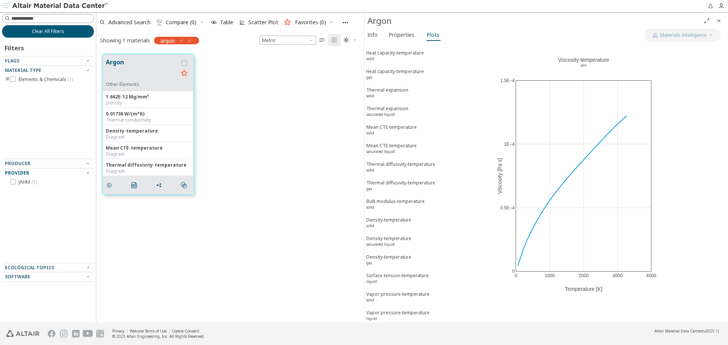
scroll to position [141, 0]
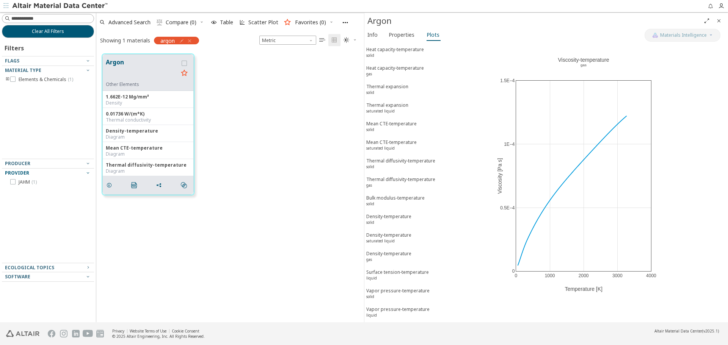
click at [181, 41] on icon "button" at bounding box center [182, 41] width 6 height 6
drag, startPoint x: 151, startPoint y: 55, endPoint x: 124, endPoint y: 58, distance: 27.8
click at [124, 58] on div "*****" at bounding box center [149, 57] width 50 height 9
type input "****"
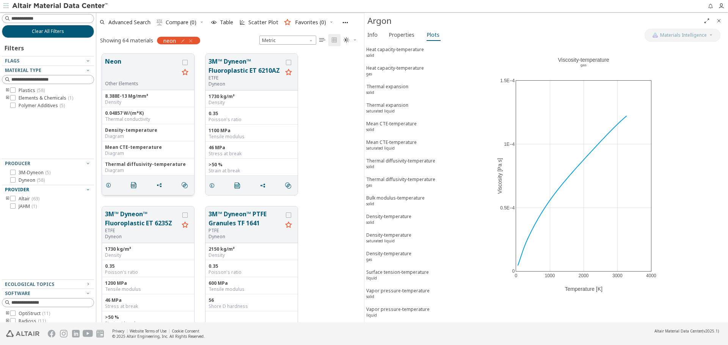
click at [137, 61] on button "Neon" at bounding box center [142, 69] width 74 height 24
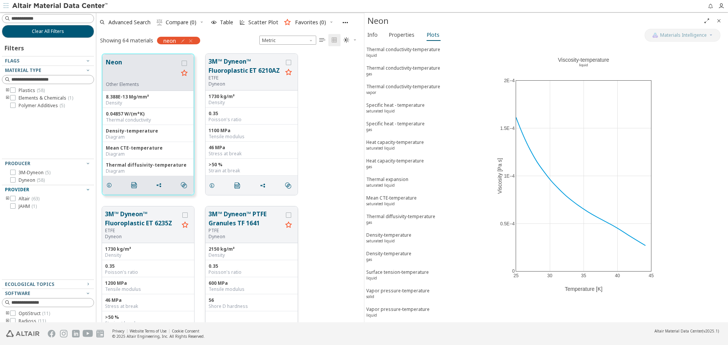
scroll to position [38, 0]
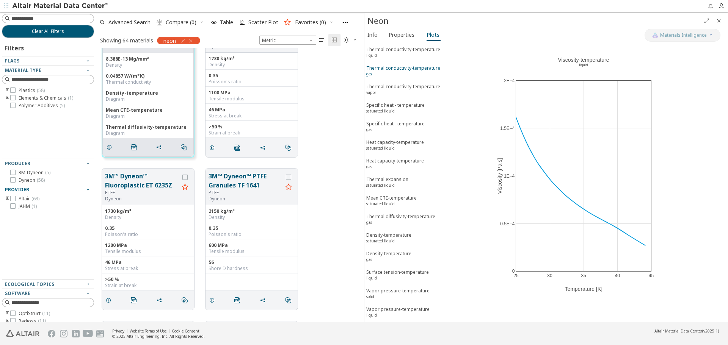
click at [408, 75] on div "Thermal conductivity-temperature gas" at bounding box center [403, 72] width 74 height 14
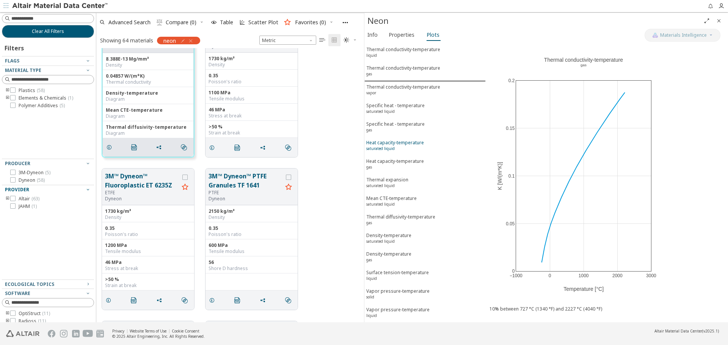
scroll to position [86, 0]
click at [409, 185] on span "Thermal expansion saturated liquid" at bounding box center [425, 183] width 118 height 14
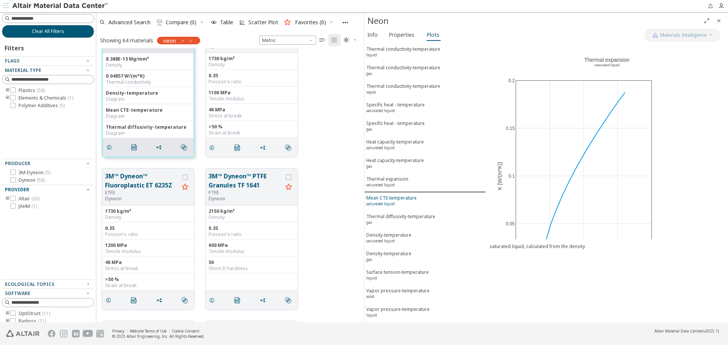
click at [406, 204] on div "Mean CTE-temperature saturated liquid" at bounding box center [391, 202] width 50 height 14
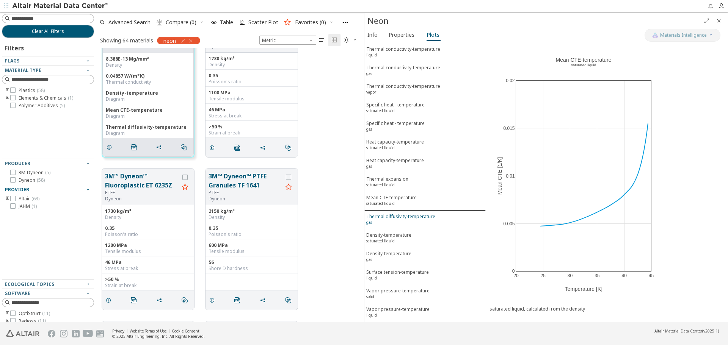
click at [405, 219] on div "Thermal diffusivity-temperature gas" at bounding box center [400, 220] width 69 height 14
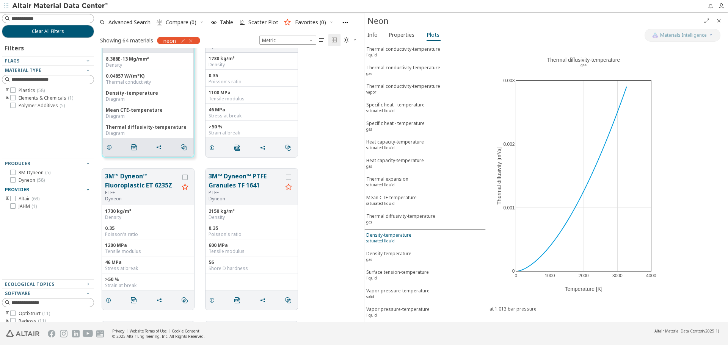
click at [405, 238] on div "Density-temperature saturated liquid" at bounding box center [388, 239] width 45 height 14
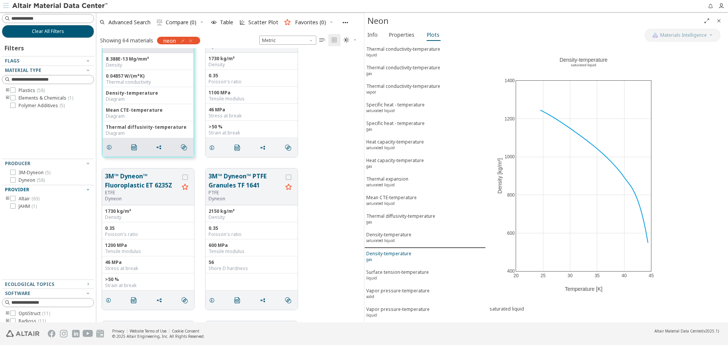
click at [405, 251] on div "Density-temperature gas" at bounding box center [388, 258] width 45 height 14
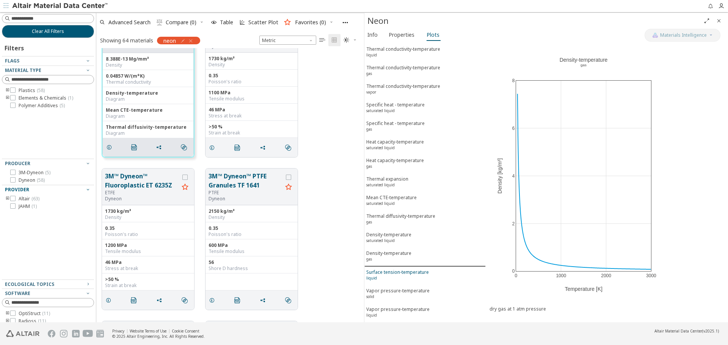
click at [403, 276] on div "Surface tension-temperature liquid" at bounding box center [397, 276] width 63 height 14
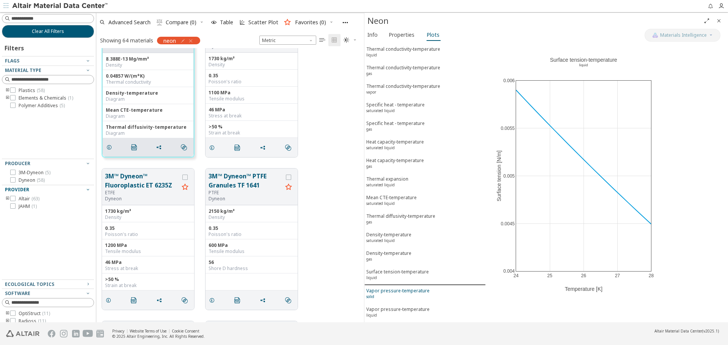
click at [402, 290] on div "Vapor pressure-temperature solid" at bounding box center [397, 295] width 63 height 14
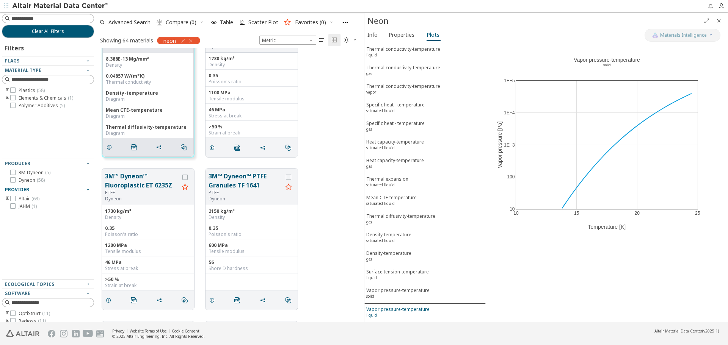
click at [399, 312] on div "Vapor pressure-temperature liquid" at bounding box center [397, 313] width 63 height 14
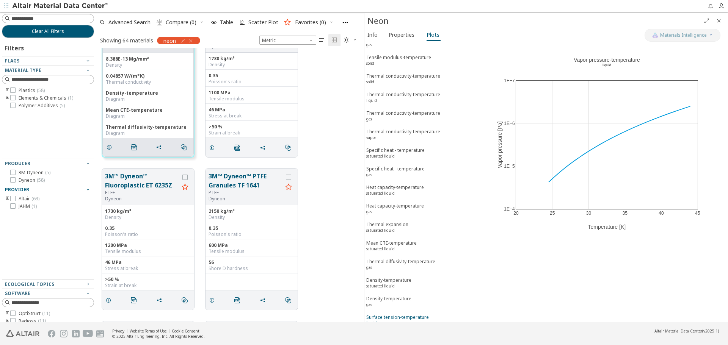
scroll to position [0, 0]
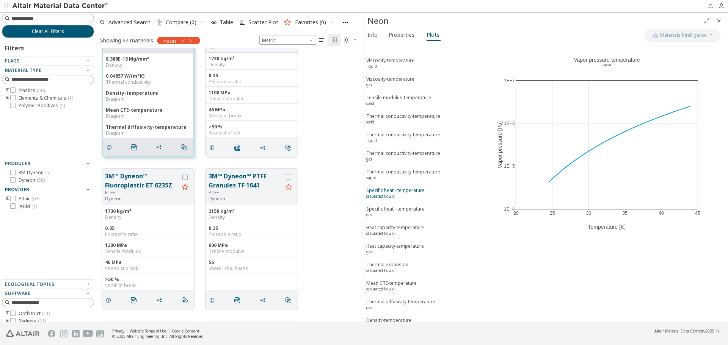
click at [395, 197] on div "Specific heat - temperature saturated liquid" at bounding box center [395, 194] width 58 height 14
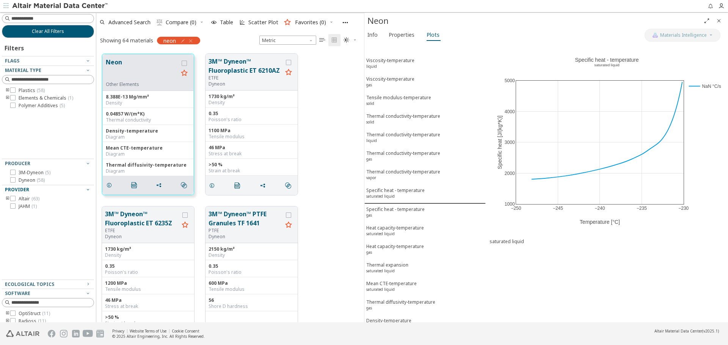
click at [166, 42] on span "neon" at bounding box center [169, 40] width 13 height 7
click at [182, 41] on icon "button" at bounding box center [183, 41] width 6 height 6
drag, startPoint x: 156, startPoint y: 58, endPoint x: 124, endPoint y: 63, distance: 32.6
click at [124, 63] on div "****" at bounding box center [150, 57] width 58 height 17
type input "*****"
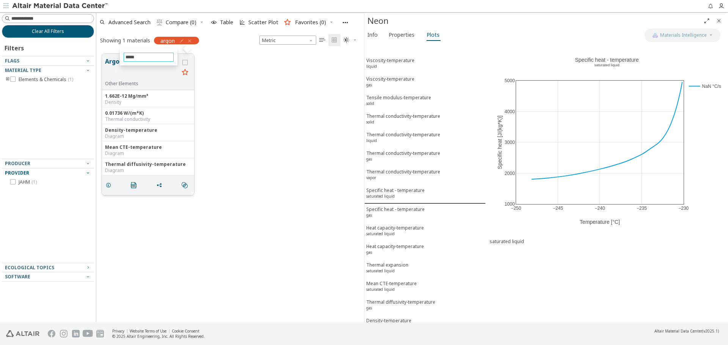
click at [131, 76] on button "Argon" at bounding box center [142, 69] width 74 height 24
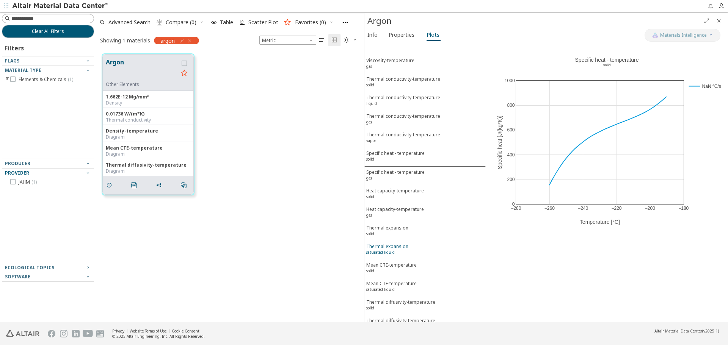
click at [397, 257] on div "Thermal expansion saturated liquid" at bounding box center [387, 250] width 42 height 14
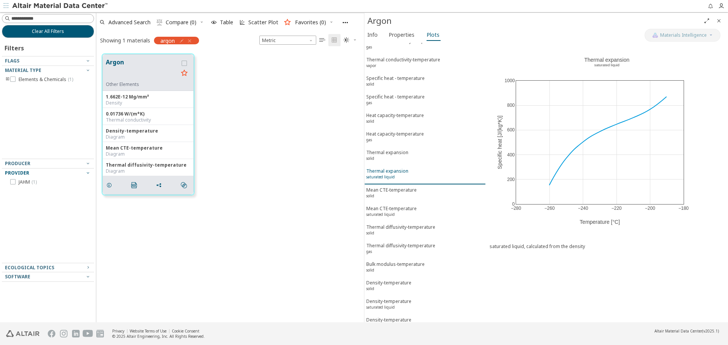
scroll to position [76, 0]
click at [398, 210] on div "Mean CTE-temperature saturated liquid" at bounding box center [391, 212] width 50 height 14
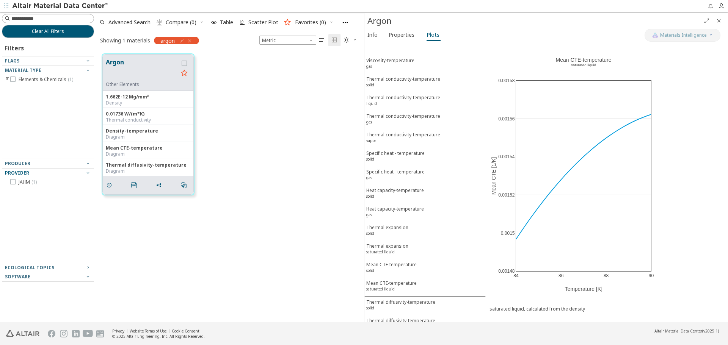
scroll to position [114, 0]
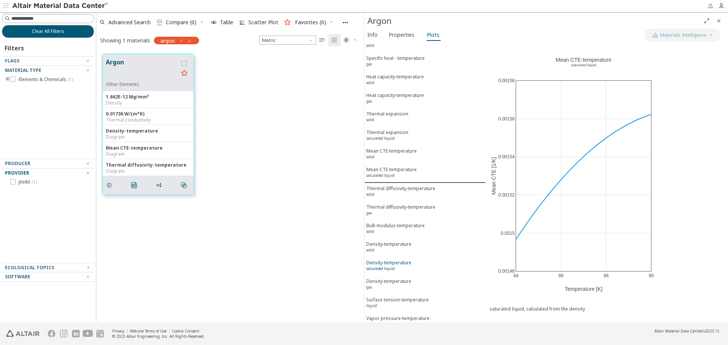
click at [398, 266] on div "Density-temperature saturated liquid" at bounding box center [388, 267] width 45 height 14
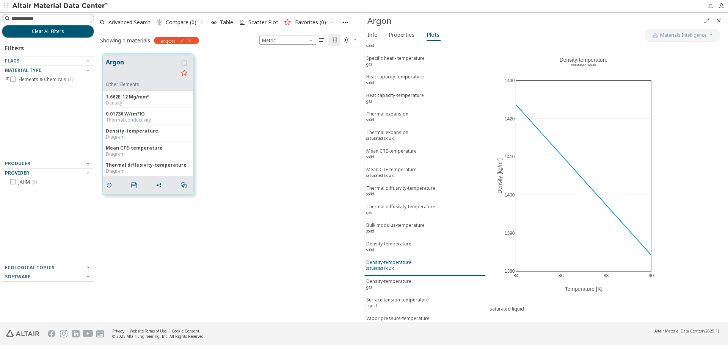
scroll to position [141, 0]
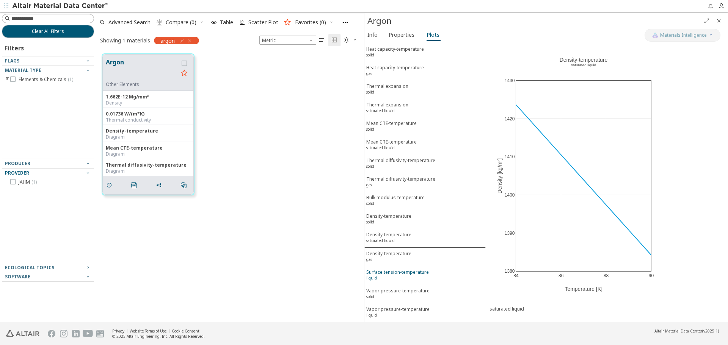
click at [397, 275] on div "Surface tension-temperature liquid" at bounding box center [397, 276] width 63 height 14
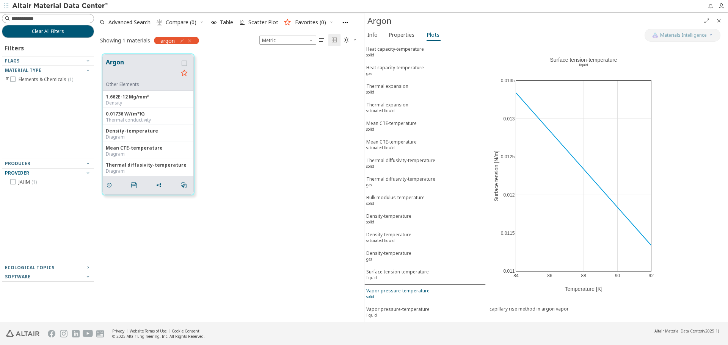
click at [399, 292] on div "Vapor pressure-temperature solid" at bounding box center [397, 295] width 63 height 14
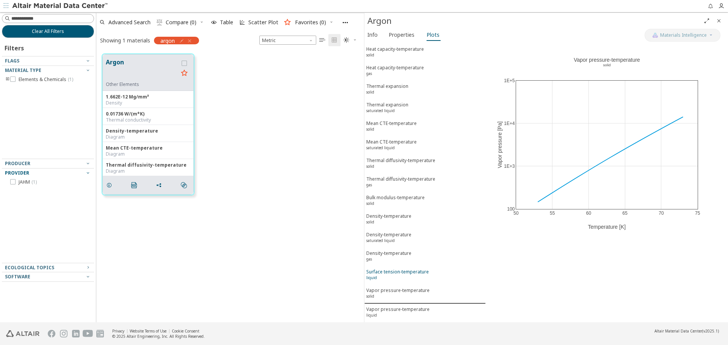
click at [404, 273] on div "Surface tension-temperature liquid" at bounding box center [397, 276] width 63 height 14
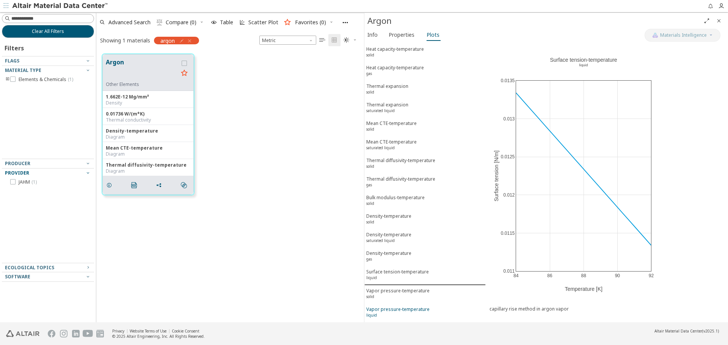
click at [408, 309] on div "Vapor pressure-temperature liquid" at bounding box center [397, 313] width 63 height 14
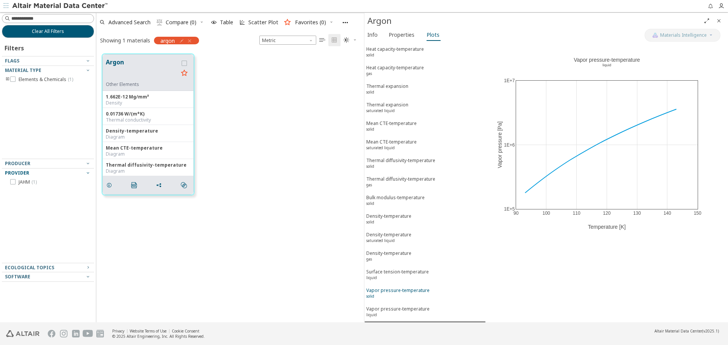
click at [409, 296] on div "Vapor pressure-temperature solid" at bounding box center [397, 294] width 63 height 14
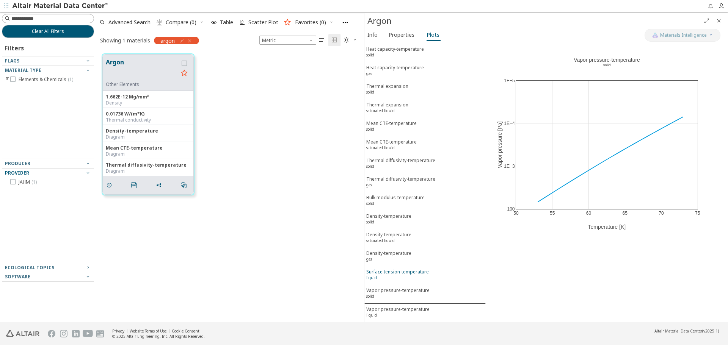
click at [411, 276] on div "Surface tension-temperature liquid" at bounding box center [397, 276] width 63 height 14
